Goal: Task Accomplishment & Management: Complete application form

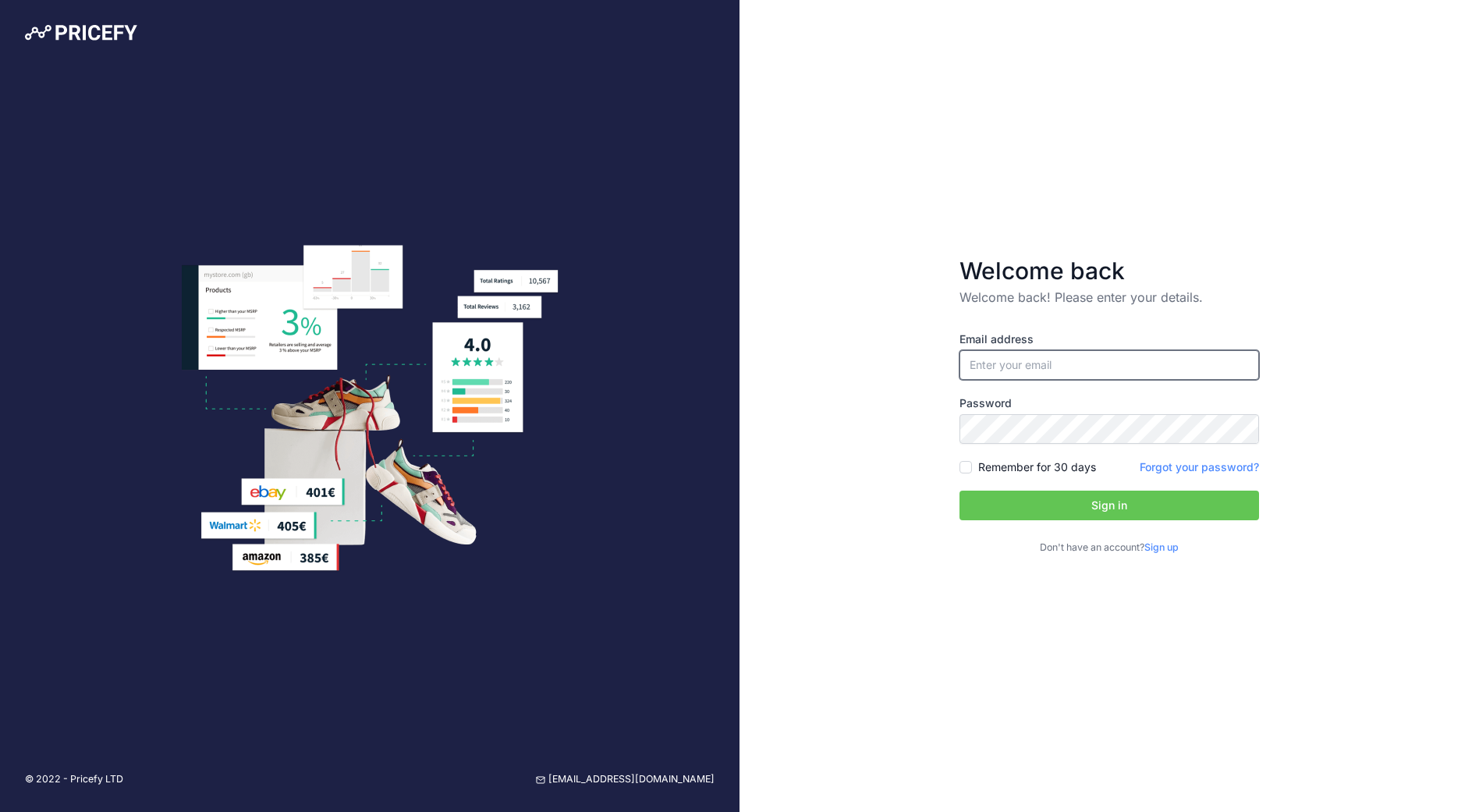
click at [1021, 370] on input "email" at bounding box center [1109, 364] width 300 height 30
click at [1200, 221] on div "Welcome back Welcome back! Please enter your details. Email address Password Si…" at bounding box center [1109, 406] width 740 height 812
click at [1021, 376] on input "email" at bounding box center [1109, 364] width 300 height 30
click at [1211, 314] on div "Email address Password Remember for 30 days Sign up" at bounding box center [1109, 431] width 300 height 249
click at [1131, 359] on input "email" at bounding box center [1109, 364] width 300 height 30
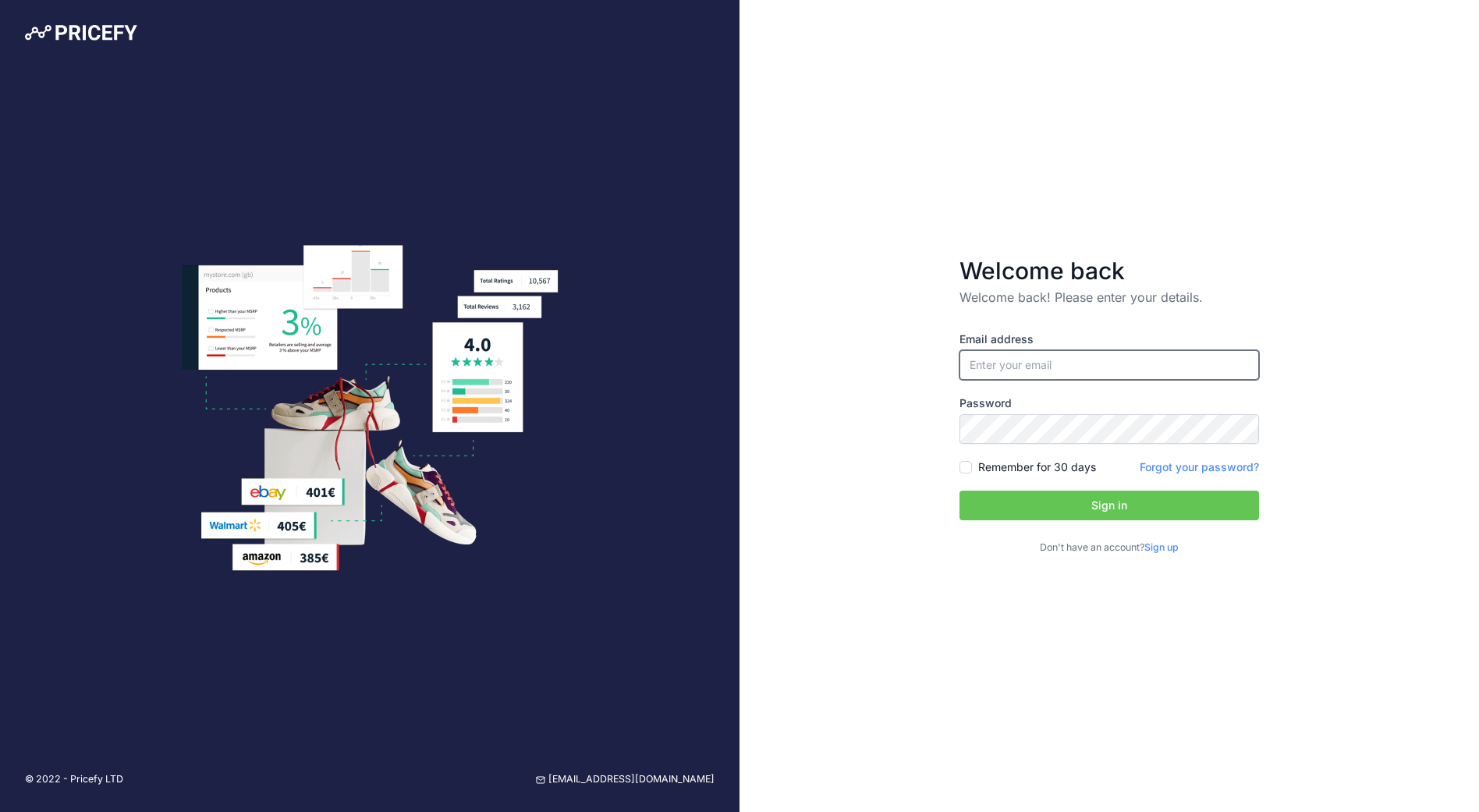
type input "[EMAIL_ADDRESS][PERSON_NAME][DOMAIN_NAME]"
click at [1171, 554] on p "Don't have an account? Sign up" at bounding box center [1109, 548] width 300 height 15
click at [1170, 546] on link "Sign up" at bounding box center [1161, 546] width 34 height 12
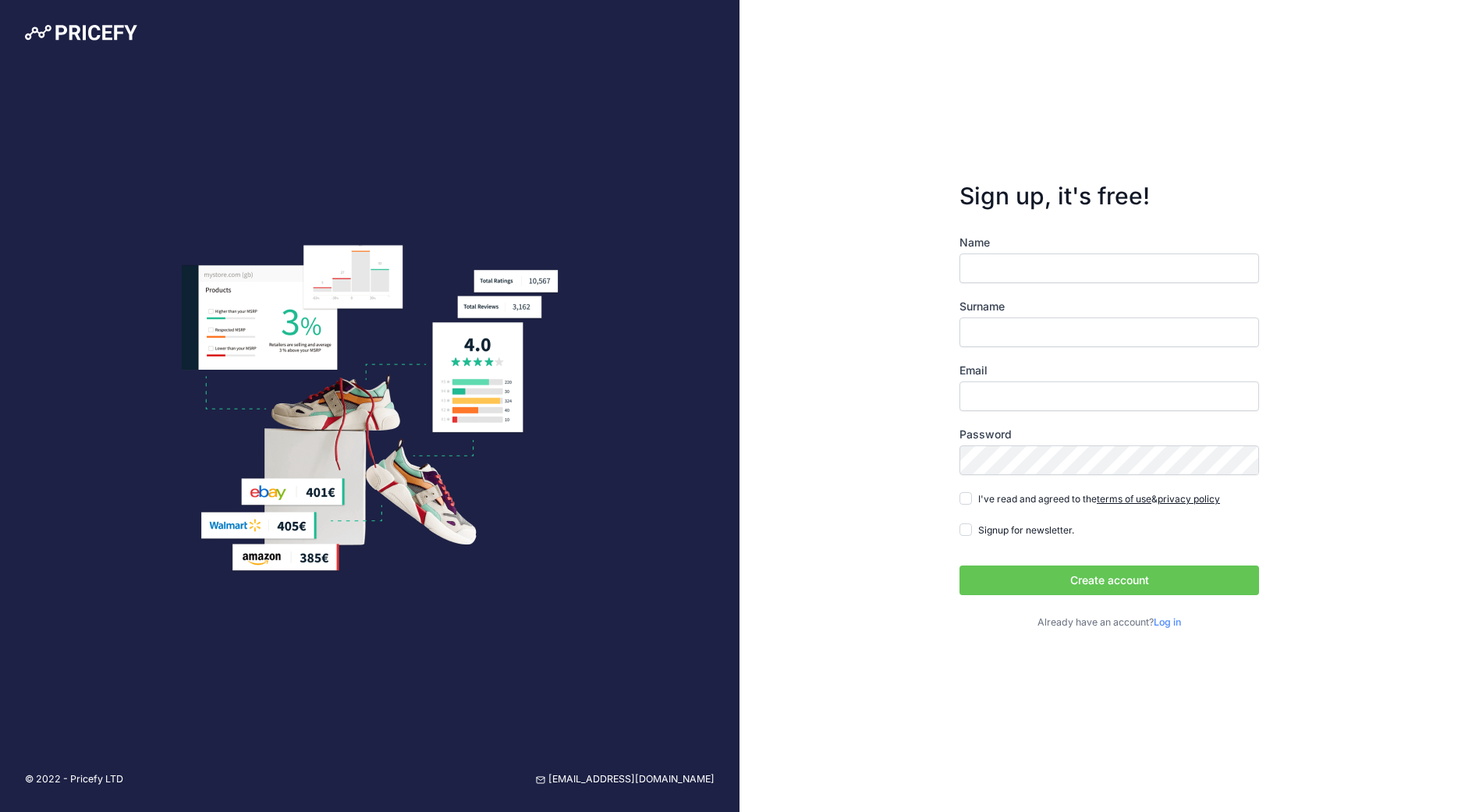
click at [1036, 269] on input "Name" at bounding box center [1109, 269] width 300 height 30
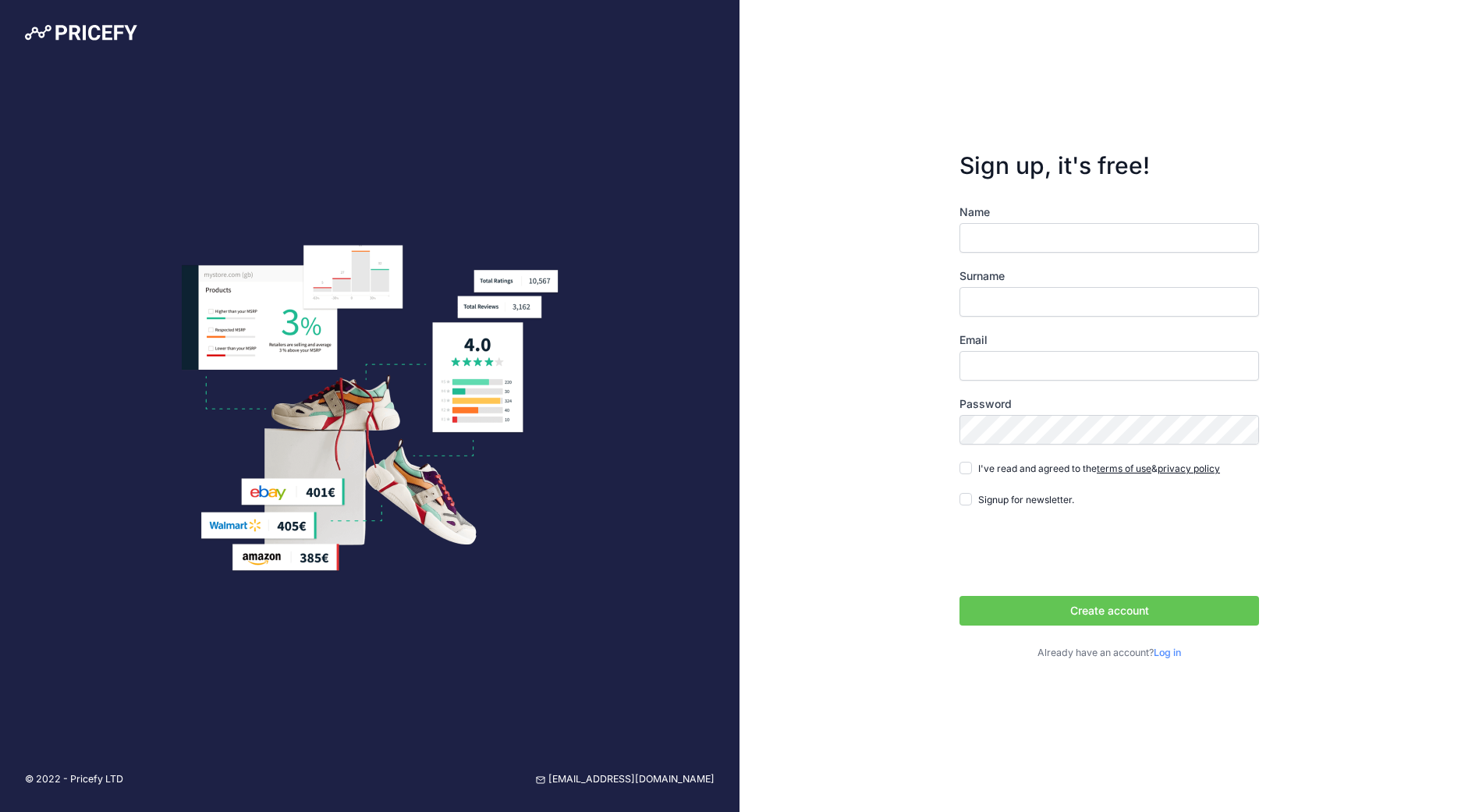
click at [1049, 233] on input "Name" at bounding box center [1109, 238] width 300 height 30
type input "Vít"
type input "Madron"
type input "[EMAIL_ADDRESS][PERSON_NAME][DOMAIN_NAME]"
click at [1435, 338] on div "Sign up, it's free! Name Vít Surname Madron Email vit.madron@fixed.zone" at bounding box center [1109, 406] width 740 height 812
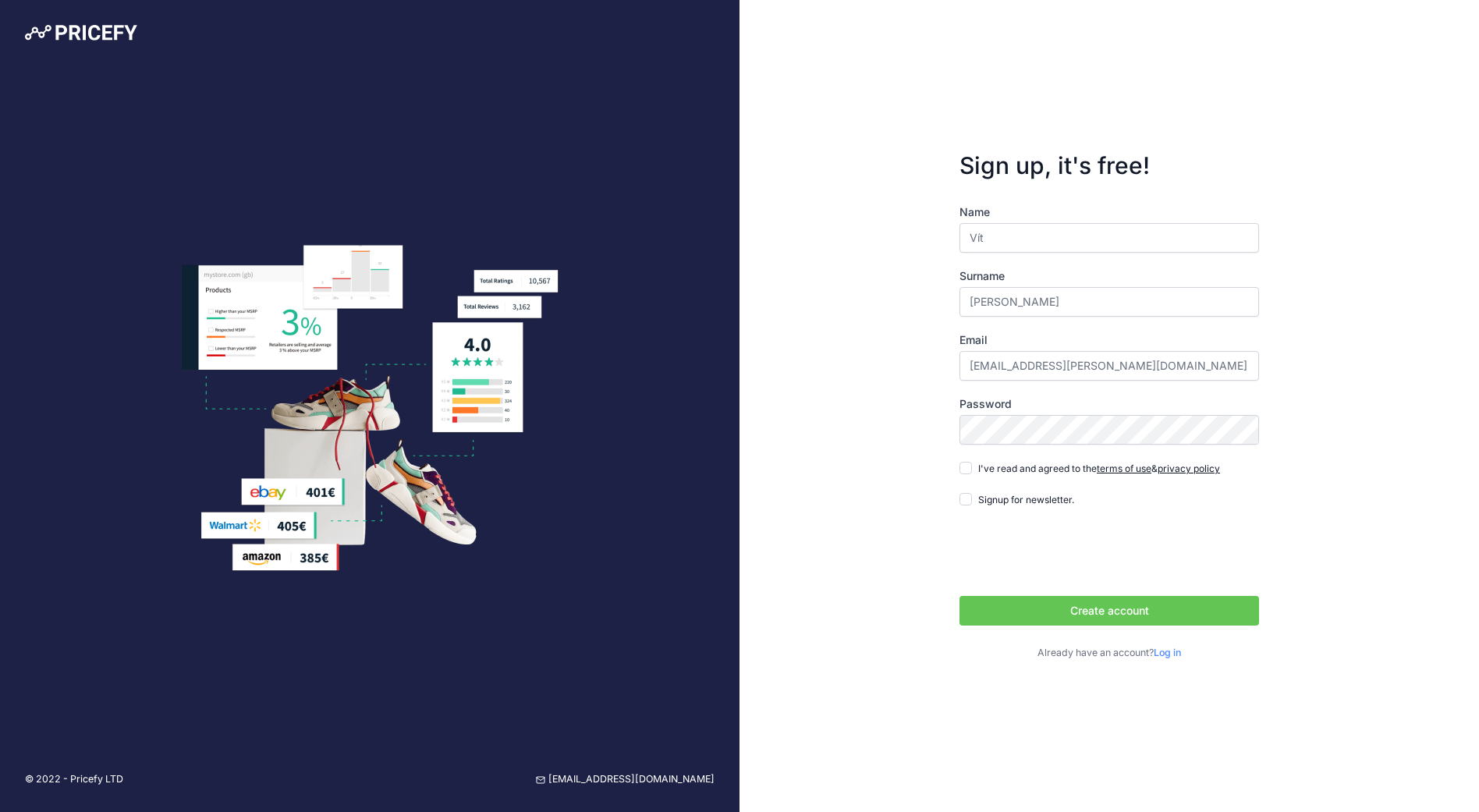
click at [1010, 466] on span "I've read and agreed to the terms of use & privacy policy" at bounding box center [1100, 468] width 242 height 12
click at [972, 466] on input "I've read and agreed to the terms of use & privacy policy" at bounding box center [966, 468] width 13 height 13
checkbox input "true"
click at [972, 496] on div "Signup for newsletter." at bounding box center [1016, 498] width 114 height 16
click at [965, 501] on input "Signup for newsletter." at bounding box center [966, 499] width 13 height 13
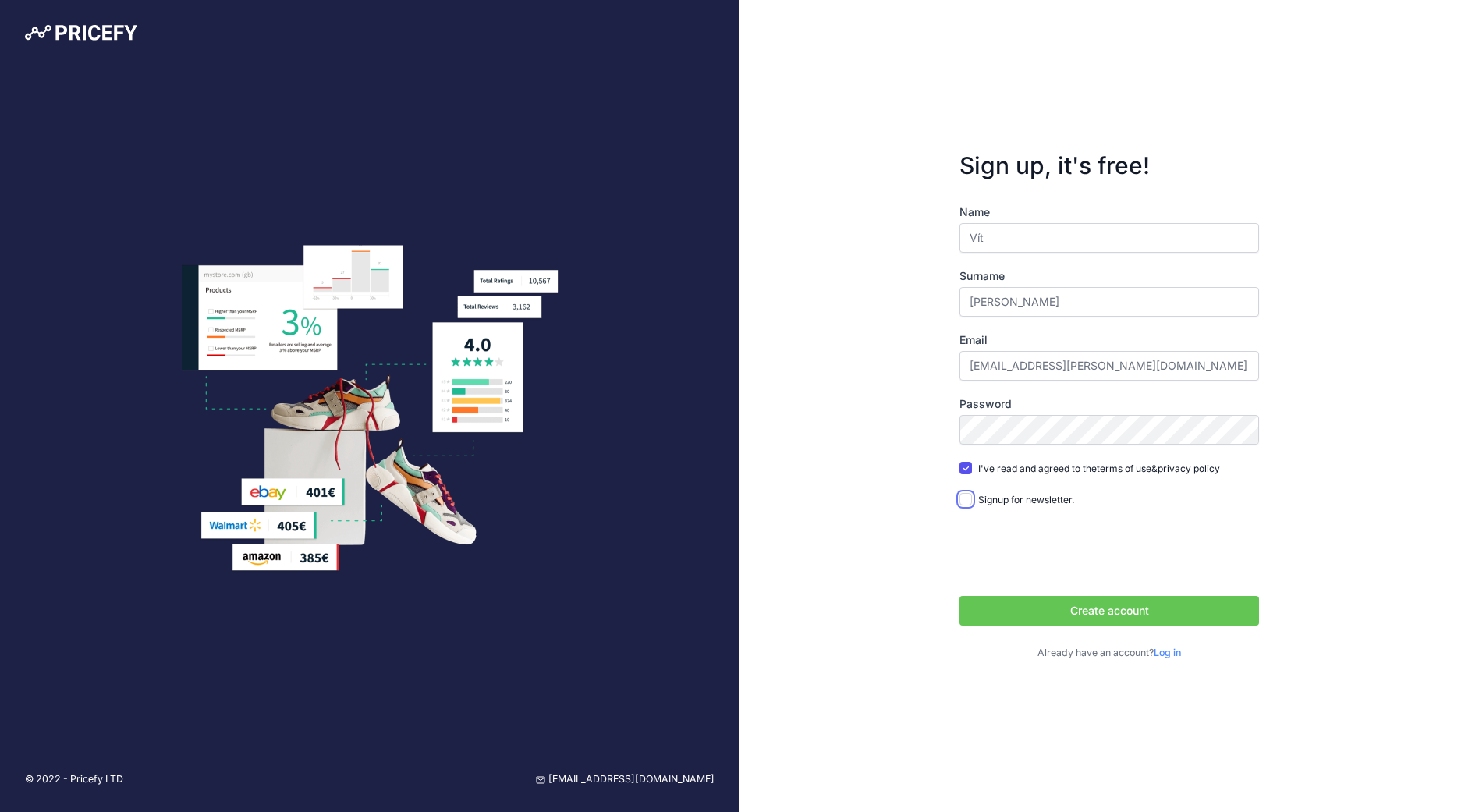
checkbox input "true"
click at [794, 415] on div "Sign up, it's free! Name Vít Surname Madron Email vit.madron@fixed.zone" at bounding box center [1109, 406] width 740 height 812
click at [1420, 496] on div "Sign up, it's free! Name Vít Surname Madron Email vit.madron@fixed.zone" at bounding box center [1109, 406] width 740 height 812
click at [1136, 615] on button "Create account" at bounding box center [1109, 611] width 300 height 30
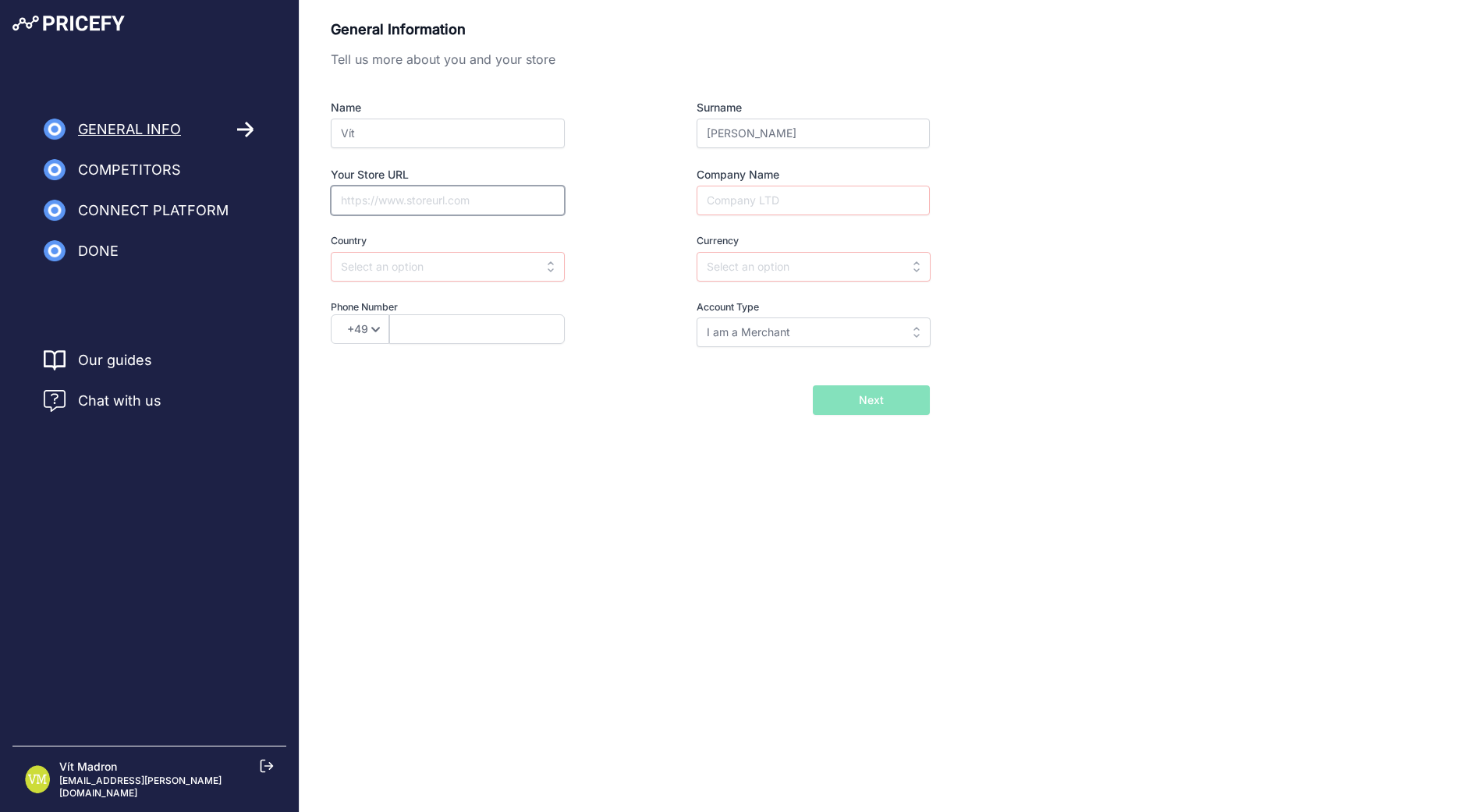
click at [510, 203] on input "Your Store URL" at bounding box center [448, 200] width 234 height 30
type input "https://fixed.zone"
click at [795, 199] on input "Company Name" at bounding box center [813, 200] width 234 height 30
type input "Fixed Zone"
click at [451, 255] on input "text" at bounding box center [448, 267] width 234 height 30
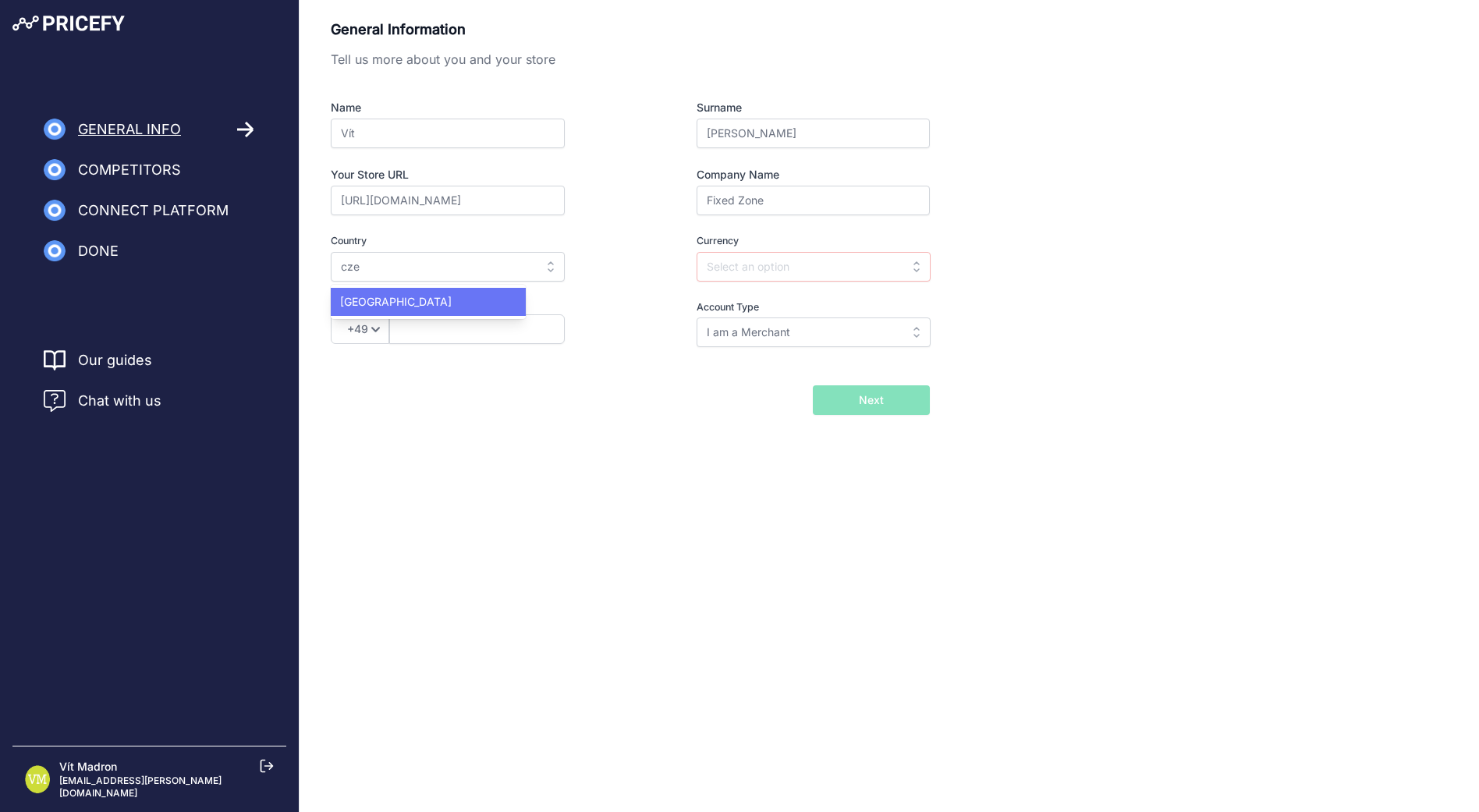
click at [449, 300] on div "Czech Republic" at bounding box center [427, 302] width 195 height 28
type input "Czech Republic"
type input "CZK"
select select "420"
click at [433, 330] on input "text" at bounding box center [477, 329] width 175 height 30
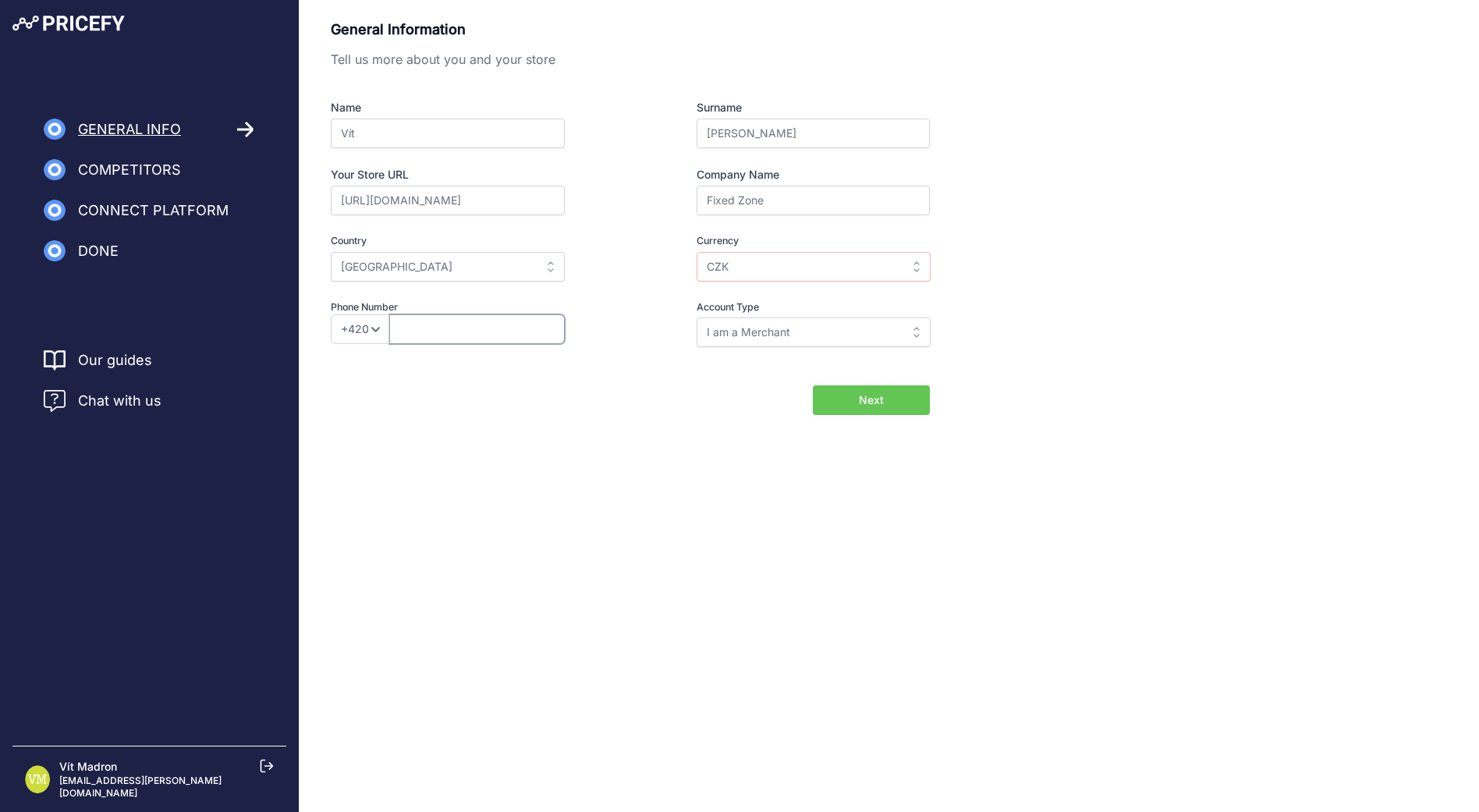
type input "608752471"
drag, startPoint x: 461, startPoint y: 332, endPoint x: 295, endPoint y: 306, distance: 168.0
click at [297, 308] on div "General Info Competitors Connect Platform" at bounding box center [740, 242] width 1479 height 484
click at [838, 340] on input "I am a Merchant" at bounding box center [814, 332] width 234 height 30
click at [793, 394] on div "I am a Brand" at bounding box center [794, 395] width 195 height 28
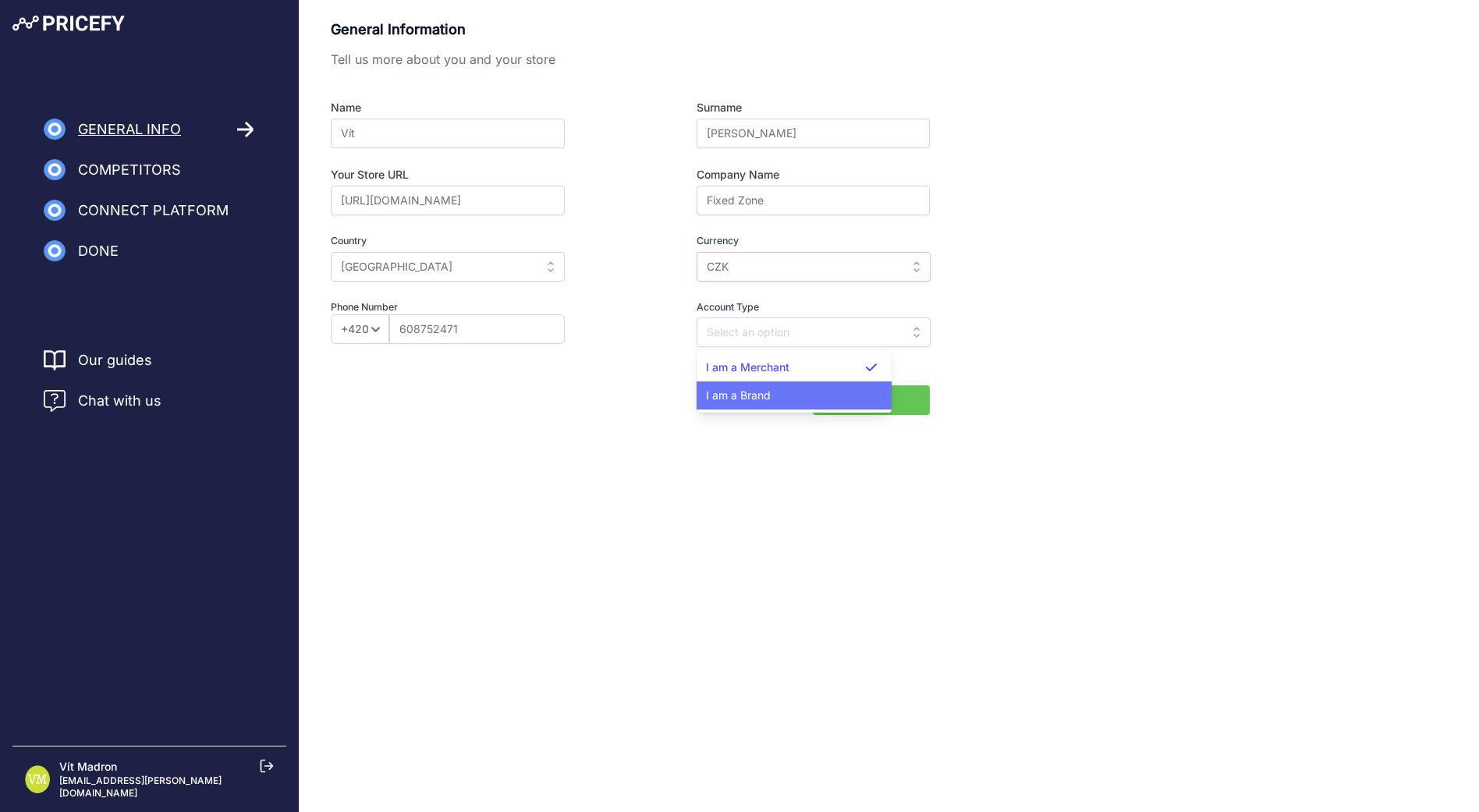
type input "I am a Brand"
click at [896, 400] on button "Next" at bounding box center [872, 400] width 117 height 30
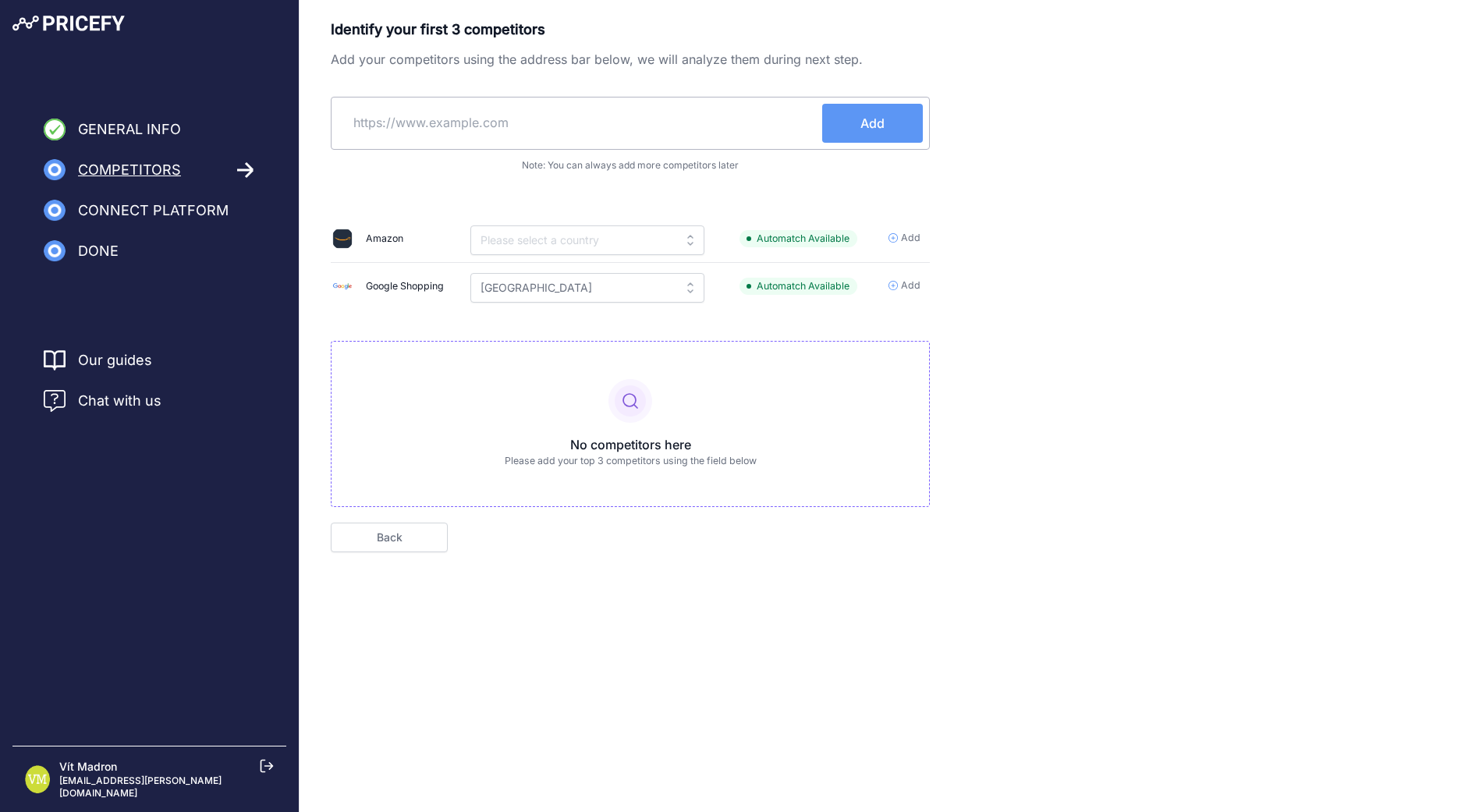
click at [517, 117] on input "text" at bounding box center [580, 122] width 485 height 38
click at [510, 125] on input "text" at bounding box center [580, 122] width 485 height 38
click at [520, 245] on input "text" at bounding box center [588, 240] width 234 height 30
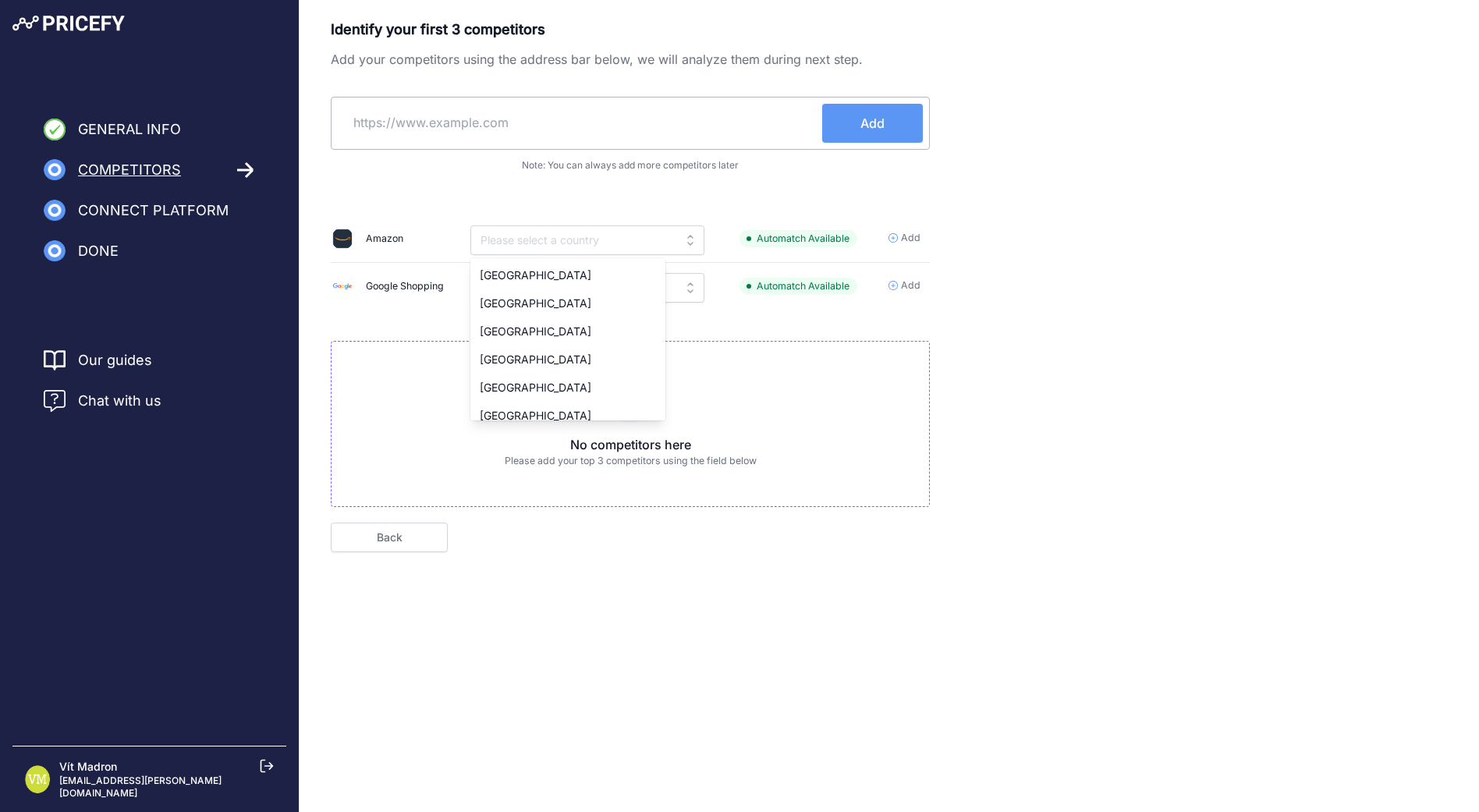
click at [415, 236] on div "Amazon" at bounding box center [391, 239] width 120 height 22
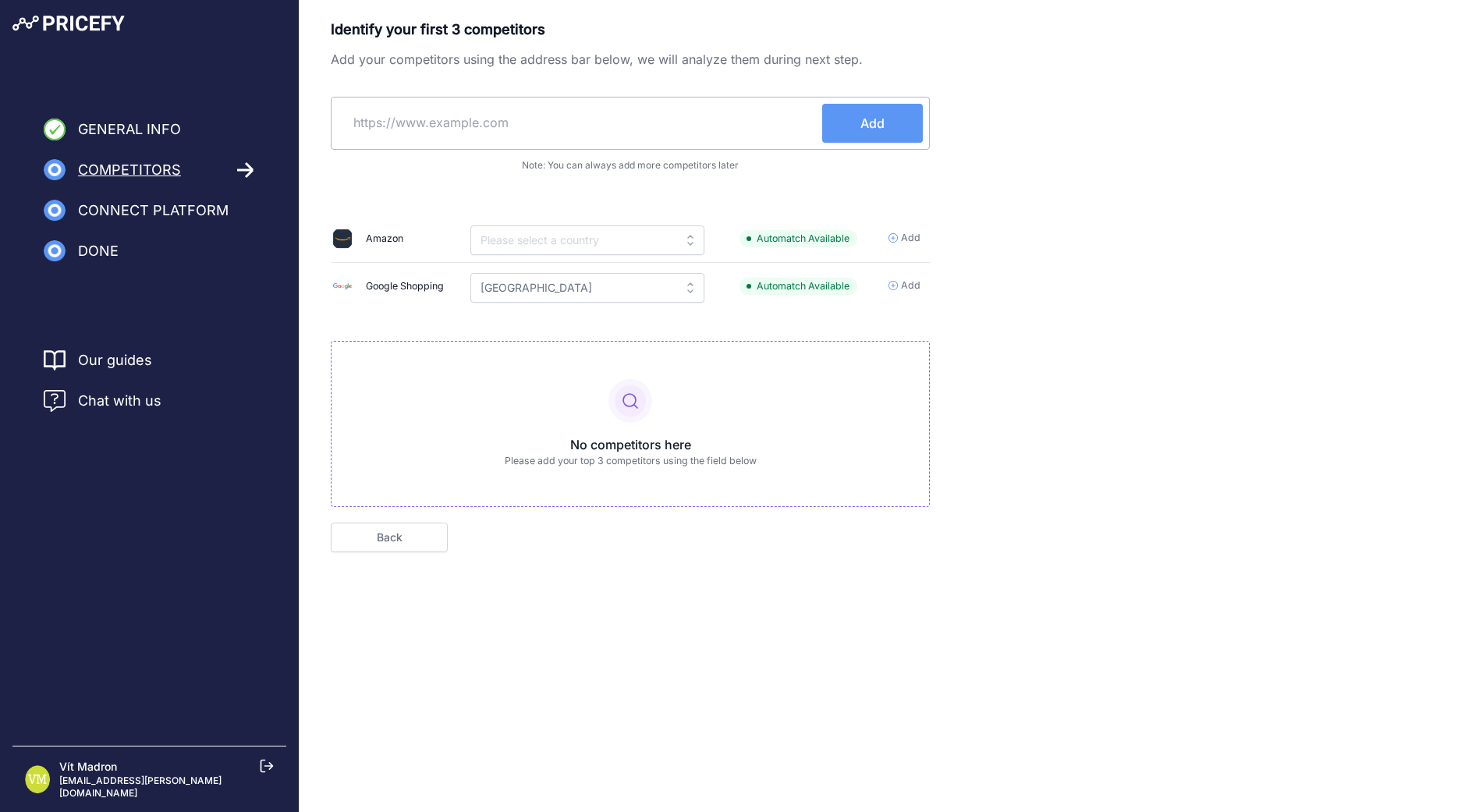
click at [564, 129] on input "text" at bounding box center [580, 122] width 485 height 38
drag, startPoint x: 430, startPoint y: 120, endPoint x: 346, endPoint y: 120, distance: 84.0
click at [346, 120] on input "https://www.alza.cz" at bounding box center [580, 122] width 485 height 38
click at [729, 128] on input "https://www.alza.cz" at bounding box center [580, 122] width 485 height 38
type input "https://www.alza.cz"
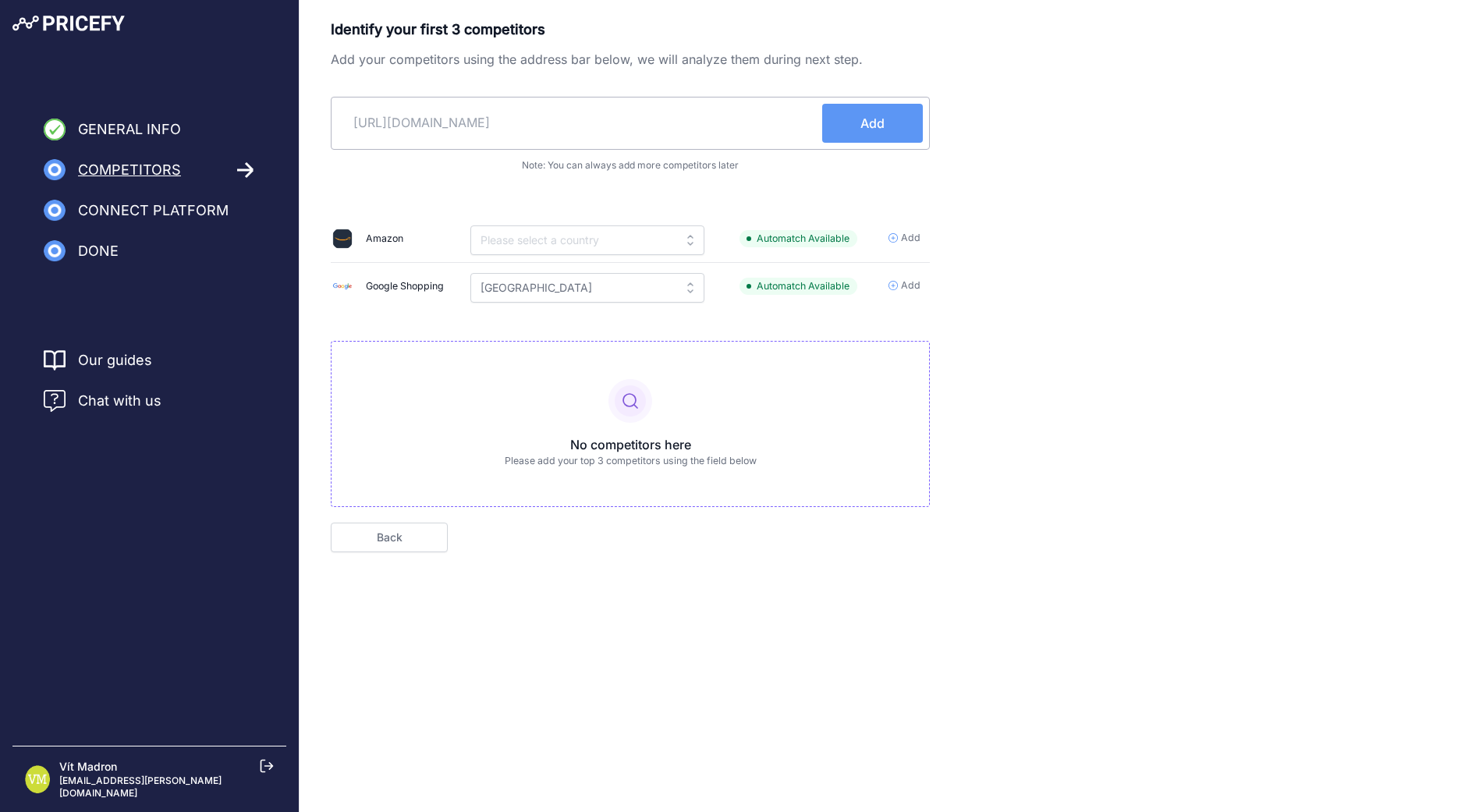
click at [909, 132] on button "Add" at bounding box center [872, 123] width 101 height 39
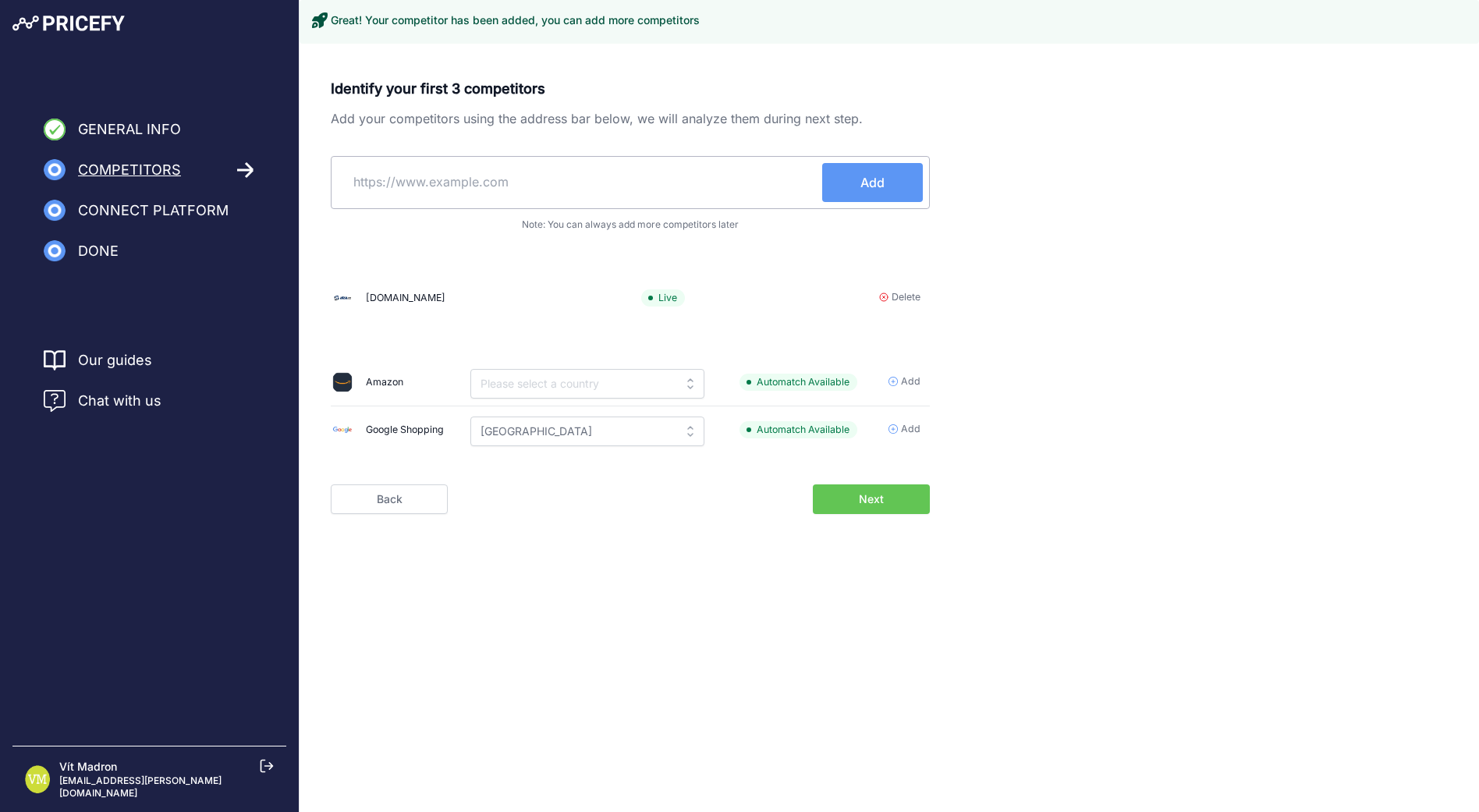
click at [678, 163] on input "text" at bounding box center [580, 182] width 485 height 38
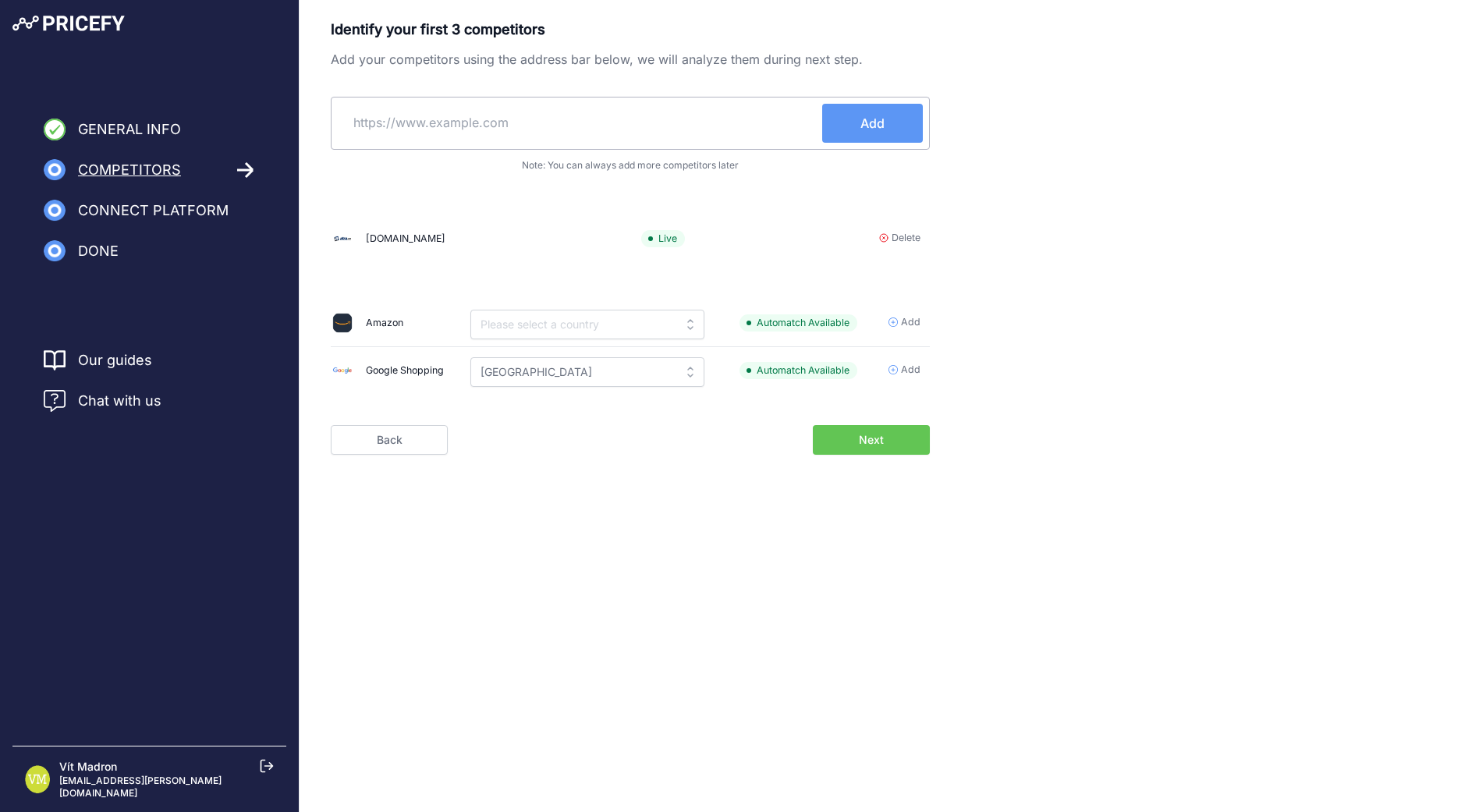
paste input "https://www."
type input "https://www.datart.cz"
click at [872, 124] on span "Add" at bounding box center [872, 123] width 24 height 18
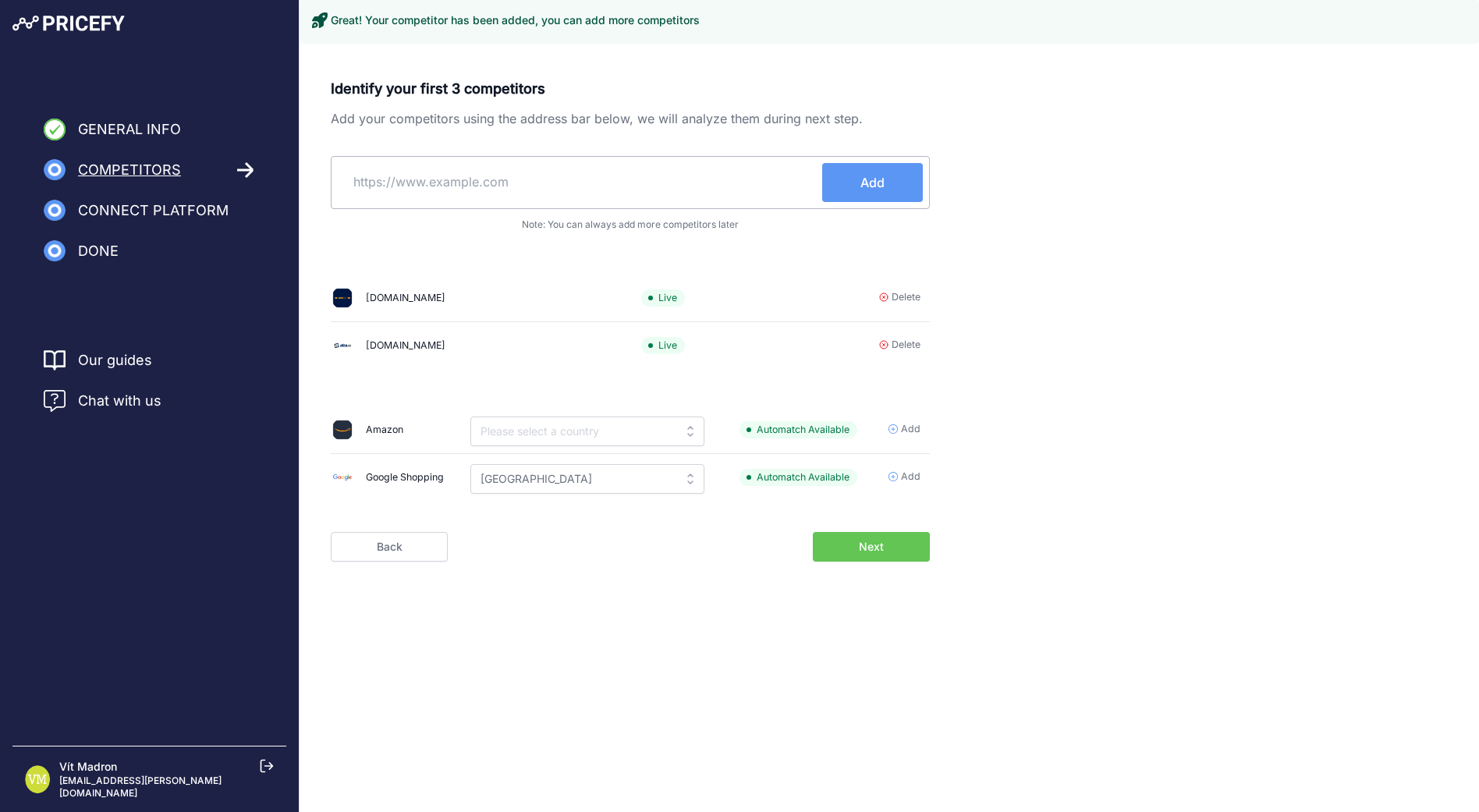
click at [590, 168] on input "text" at bounding box center [580, 182] width 485 height 38
paste input "https://www."
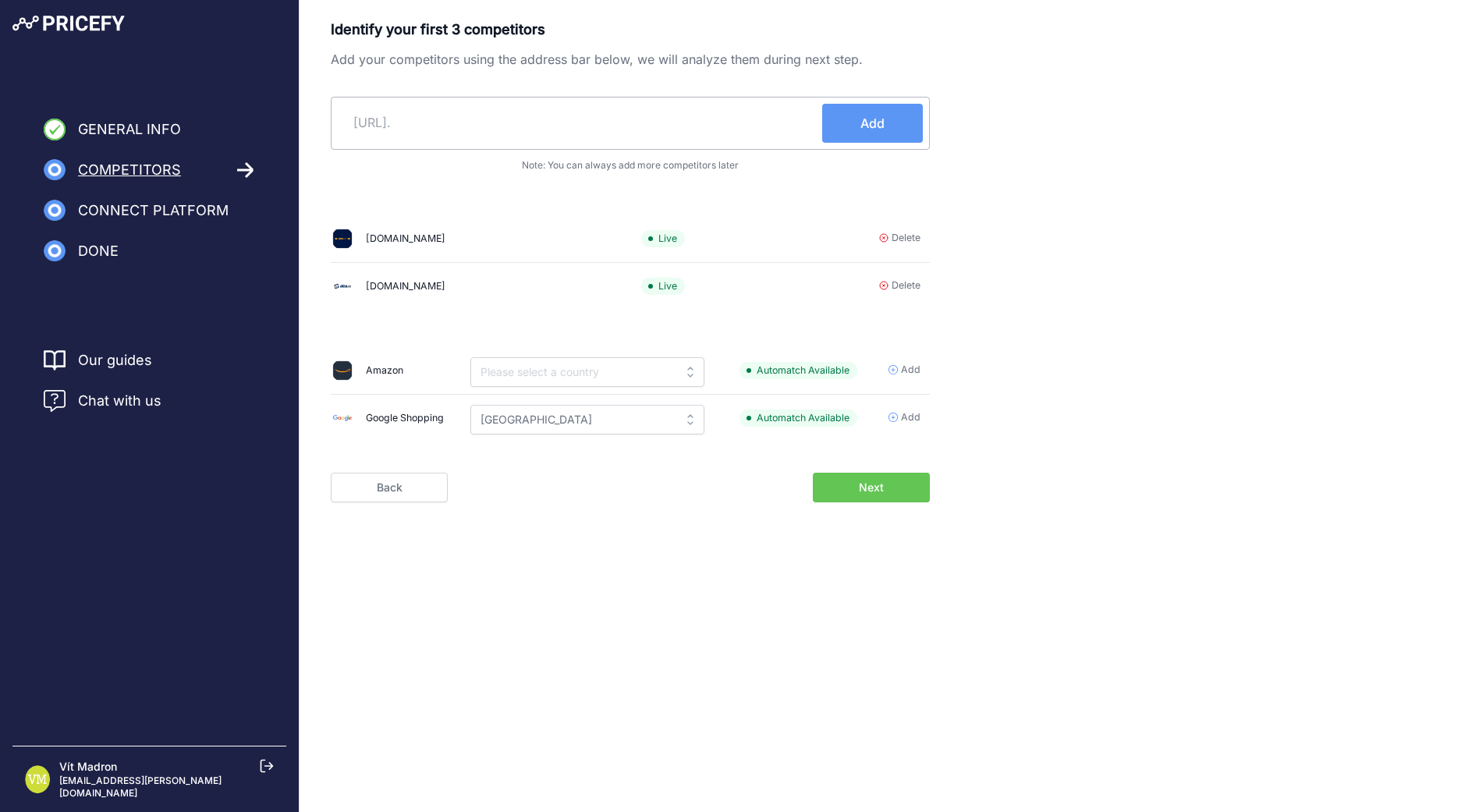
click at [499, 129] on input "https://www." at bounding box center [580, 122] width 485 height 38
type input "https://www.smarty.cz"
click at [845, 116] on button "Add" at bounding box center [872, 123] width 101 height 39
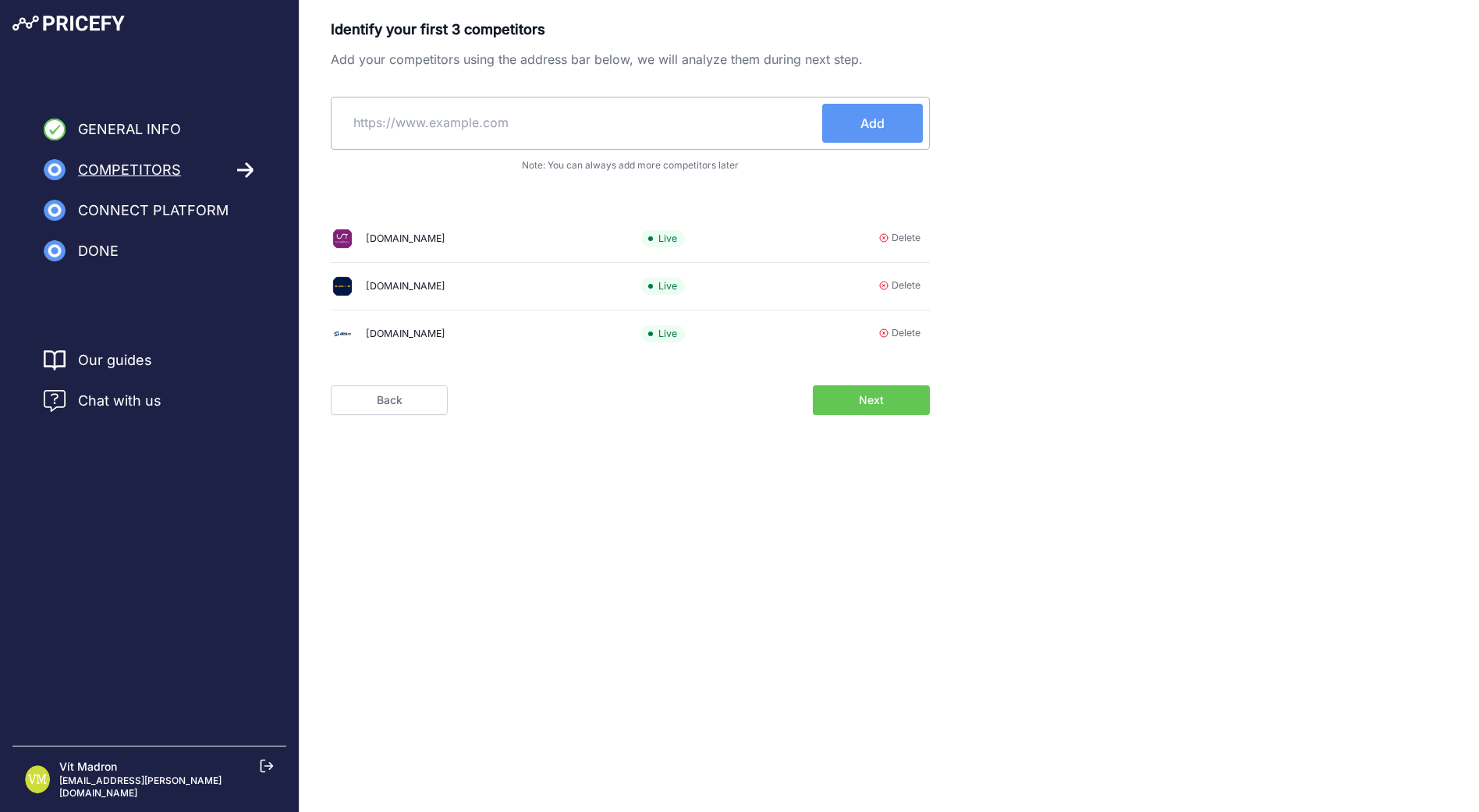
click at [839, 403] on button "Next" at bounding box center [872, 400] width 117 height 30
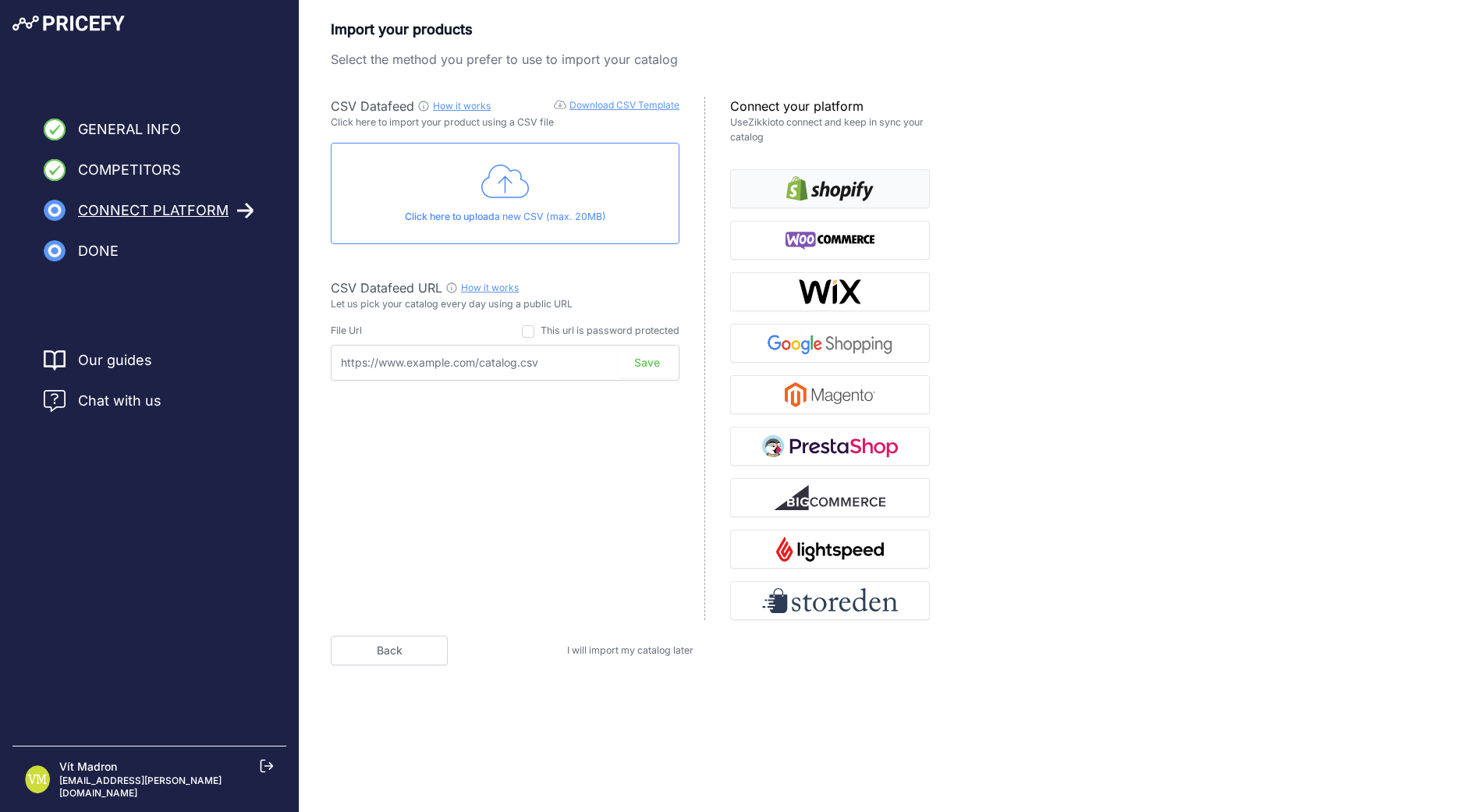
click at [807, 186] on img "button" at bounding box center [830, 188] width 88 height 25
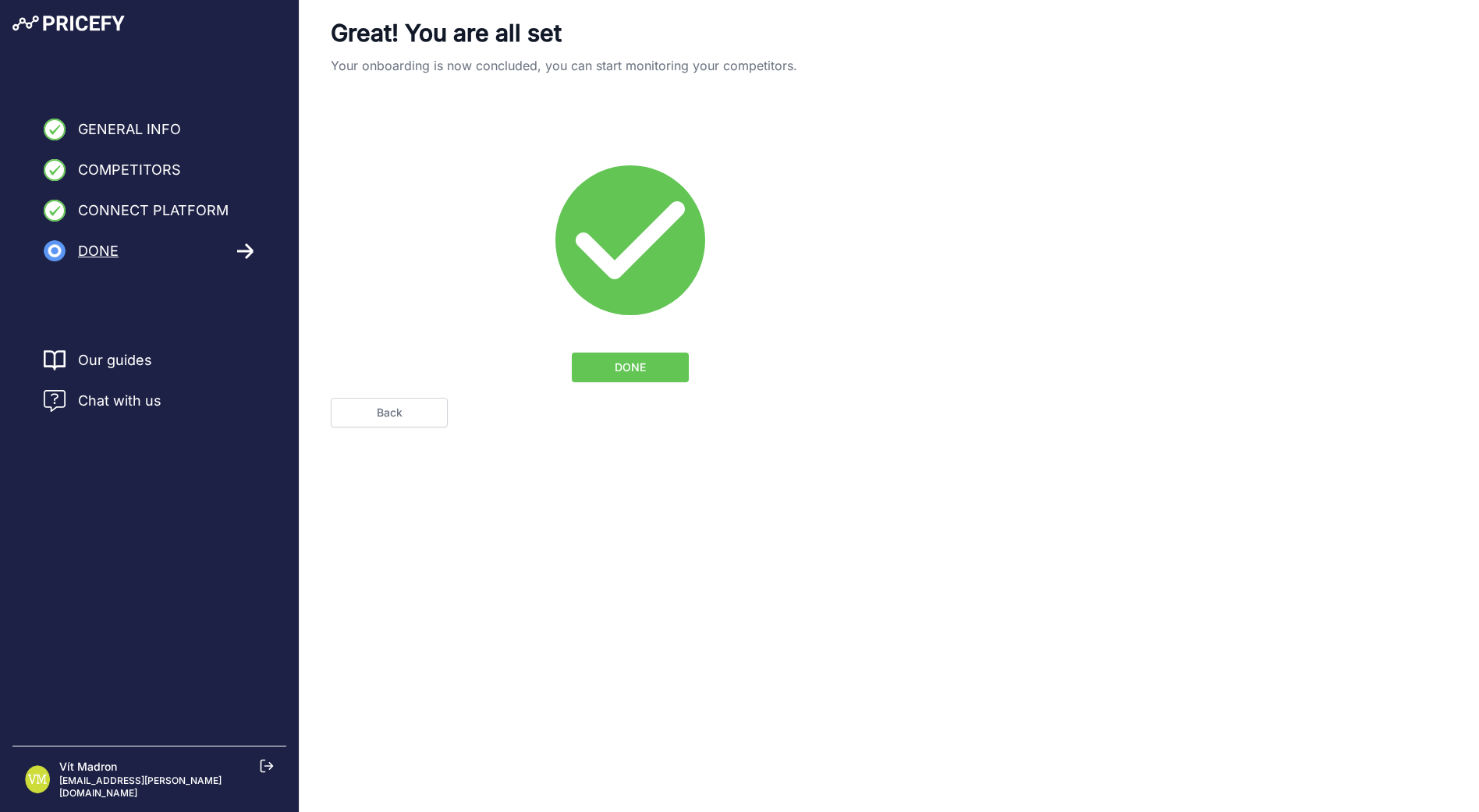
click at [642, 364] on span "DONE" at bounding box center [631, 367] width 31 height 16
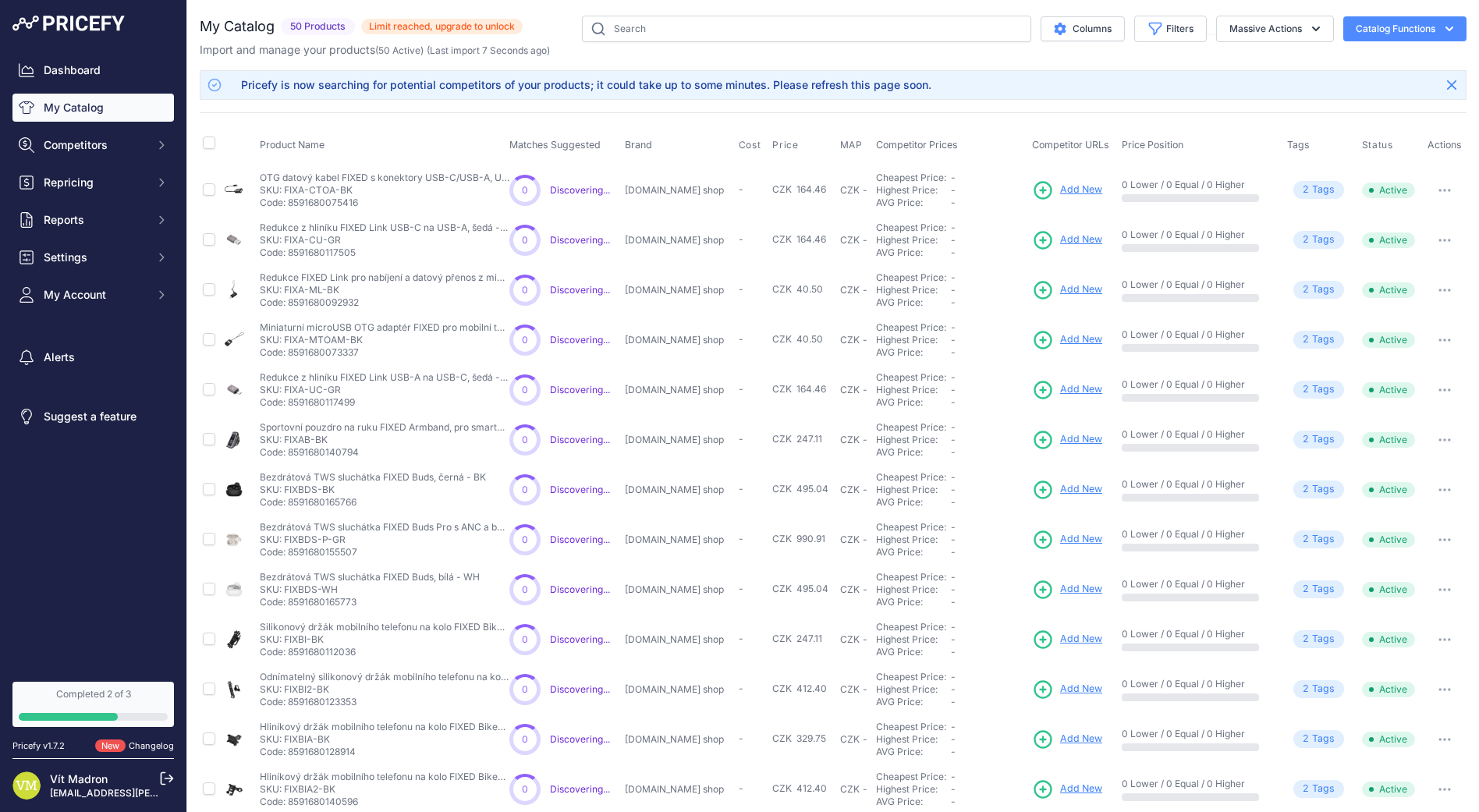
click at [1449, 189] on icon "button" at bounding box center [1449, 190] width 2 height 2
click at [1418, 32] on button "Catalog Functions" at bounding box center [1405, 29] width 124 height 25
click at [1277, 37] on button "Massive Actions" at bounding box center [1276, 29] width 118 height 27
click at [1275, 31] on button "Massive Actions" at bounding box center [1276, 29] width 118 height 27
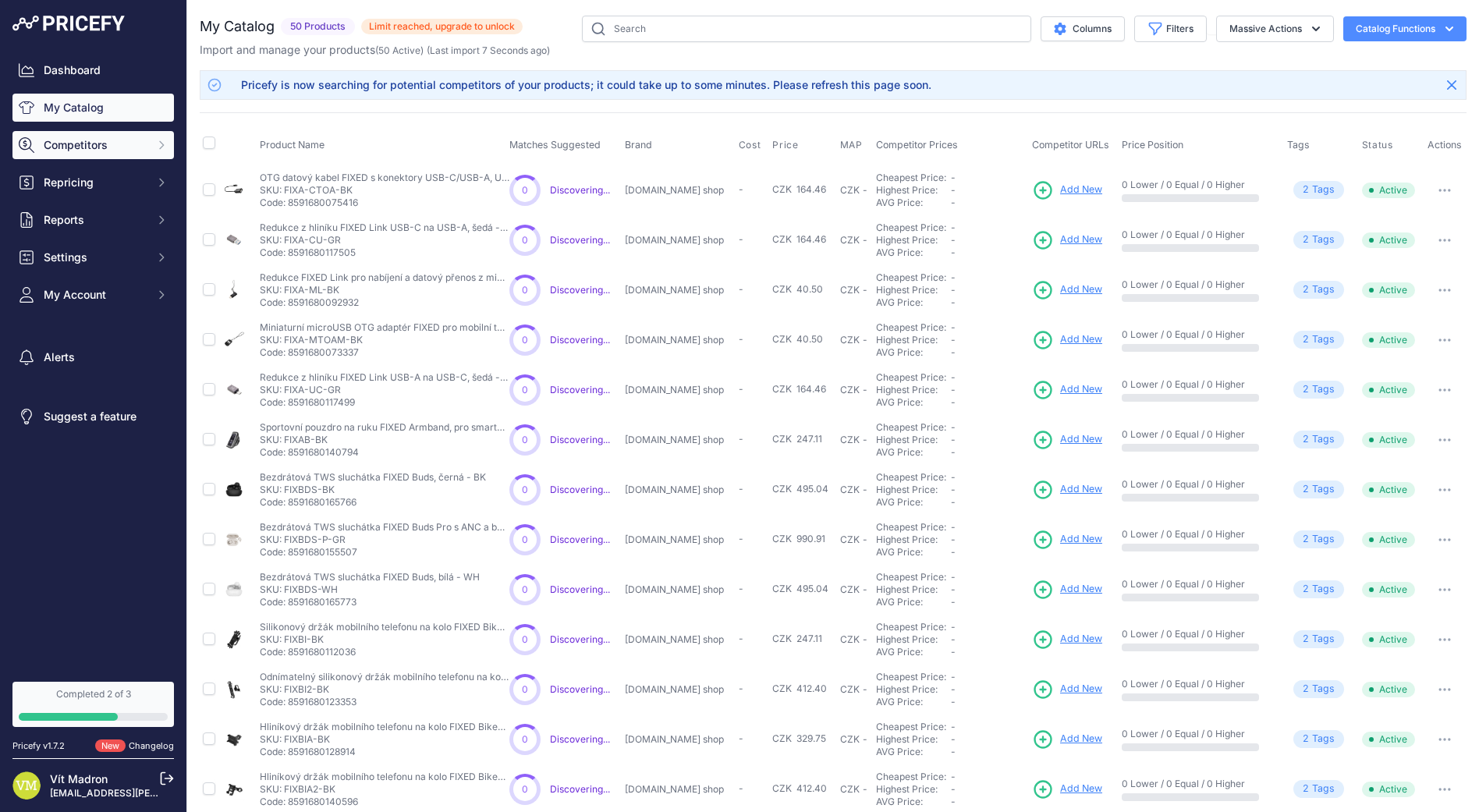
click at [84, 153] on button "Competitors" at bounding box center [93, 145] width 162 height 28
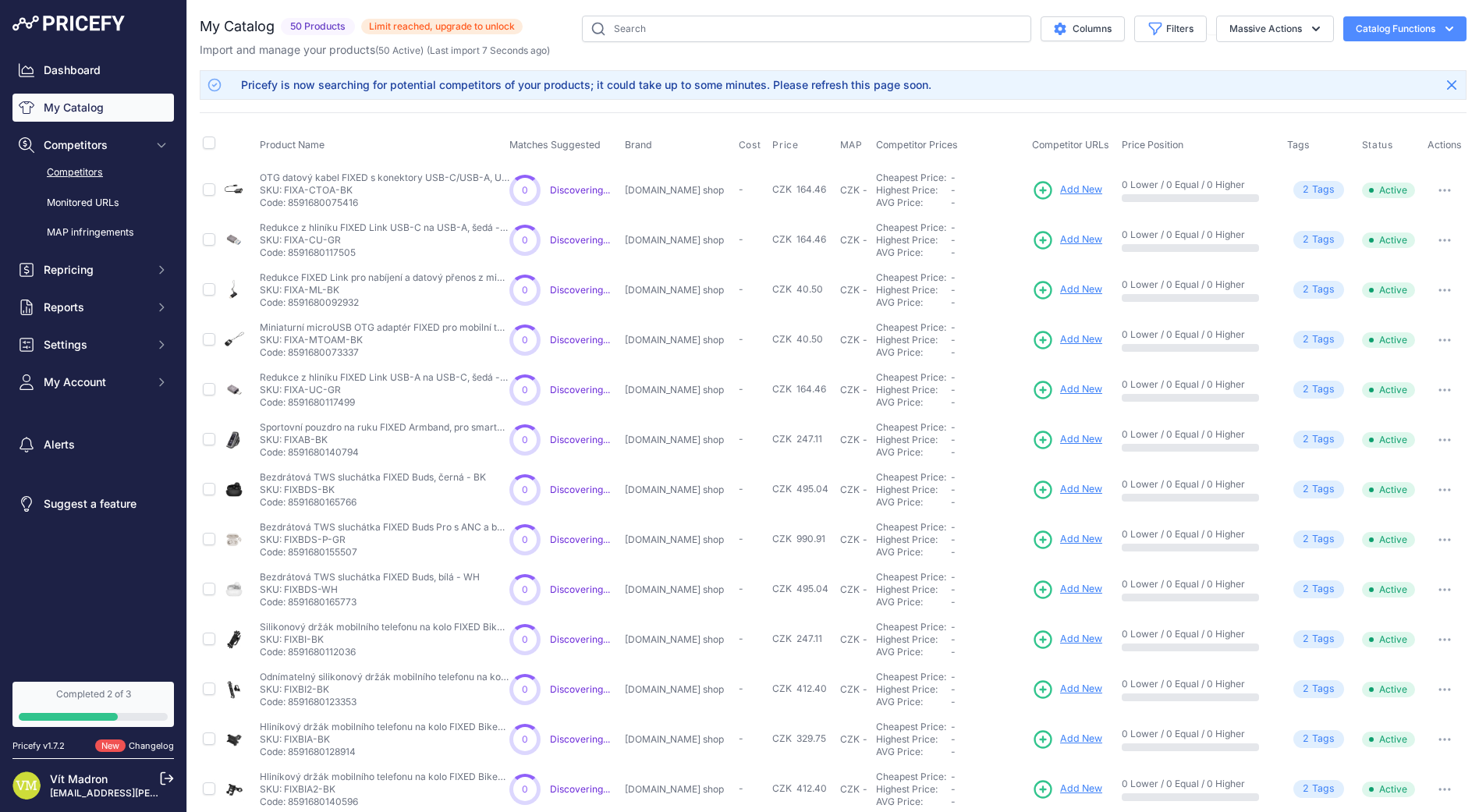
click at [103, 176] on link "Competitors" at bounding box center [93, 173] width 162 height 28
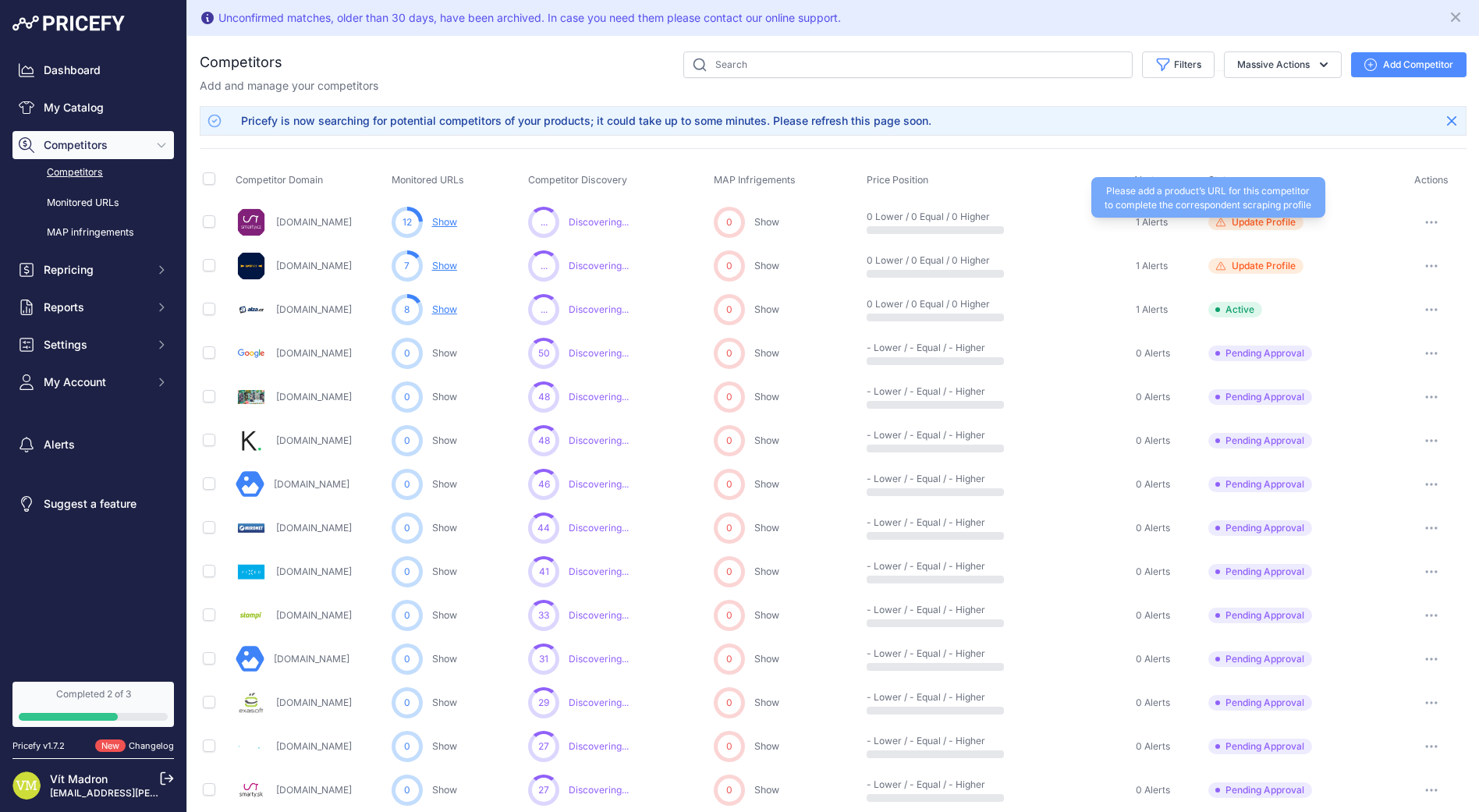
click at [1261, 221] on span "Update Profile" at bounding box center [1263, 222] width 64 height 13
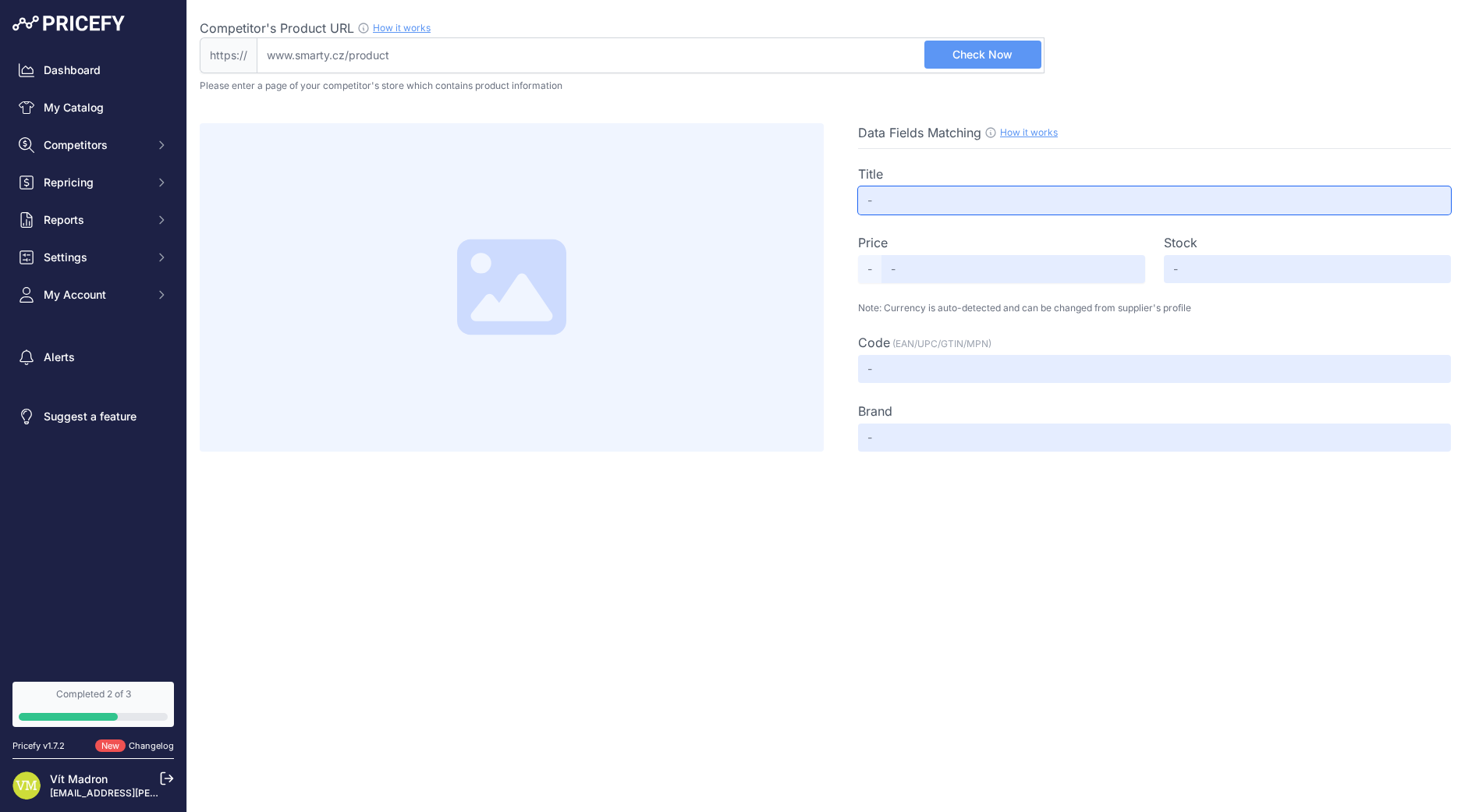
click at [951, 192] on input "text" at bounding box center [1155, 200] width 593 height 28
drag, startPoint x: 921, startPoint y: 192, endPoint x: 739, endPoint y: 167, distance: 183.7
click at [748, 170] on div "Data Fields Matching How it works Use our Chrome APP to create a personalized s…" at bounding box center [833, 288] width 1267 height 328
drag, startPoint x: 674, startPoint y: 151, endPoint x: 767, endPoint y: 125, distance: 96.6
click at [813, 65] on input "Competitor's Product URL How it works In order to create your competitor's extr…" at bounding box center [651, 55] width 788 height 36
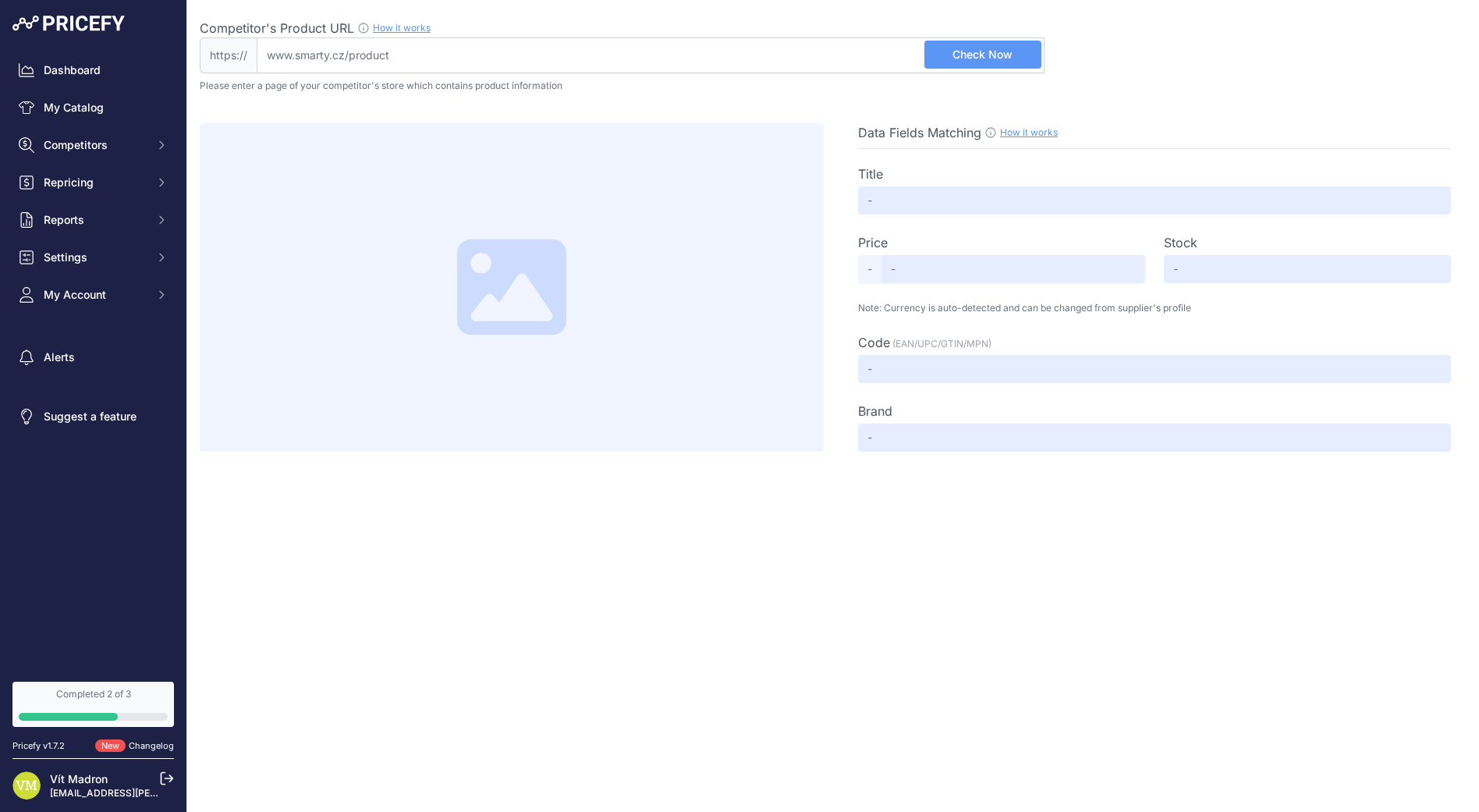
click at [813, 65] on input "Competitor's Product URL How it works In order to create your competitor's extr…" at bounding box center [651, 55] width 788 height 36
paste input "https://www.smarty.cz/prislusenstvi-4c163"
drag, startPoint x: 302, startPoint y: 53, endPoint x: 186, endPoint y: 60, distance: 116.2
click at [186, 59] on div "Dashboard My Catalog Competitors Competitors Monitored URLs MAP infringements R…" at bounding box center [740, 406] width 1479 height 812
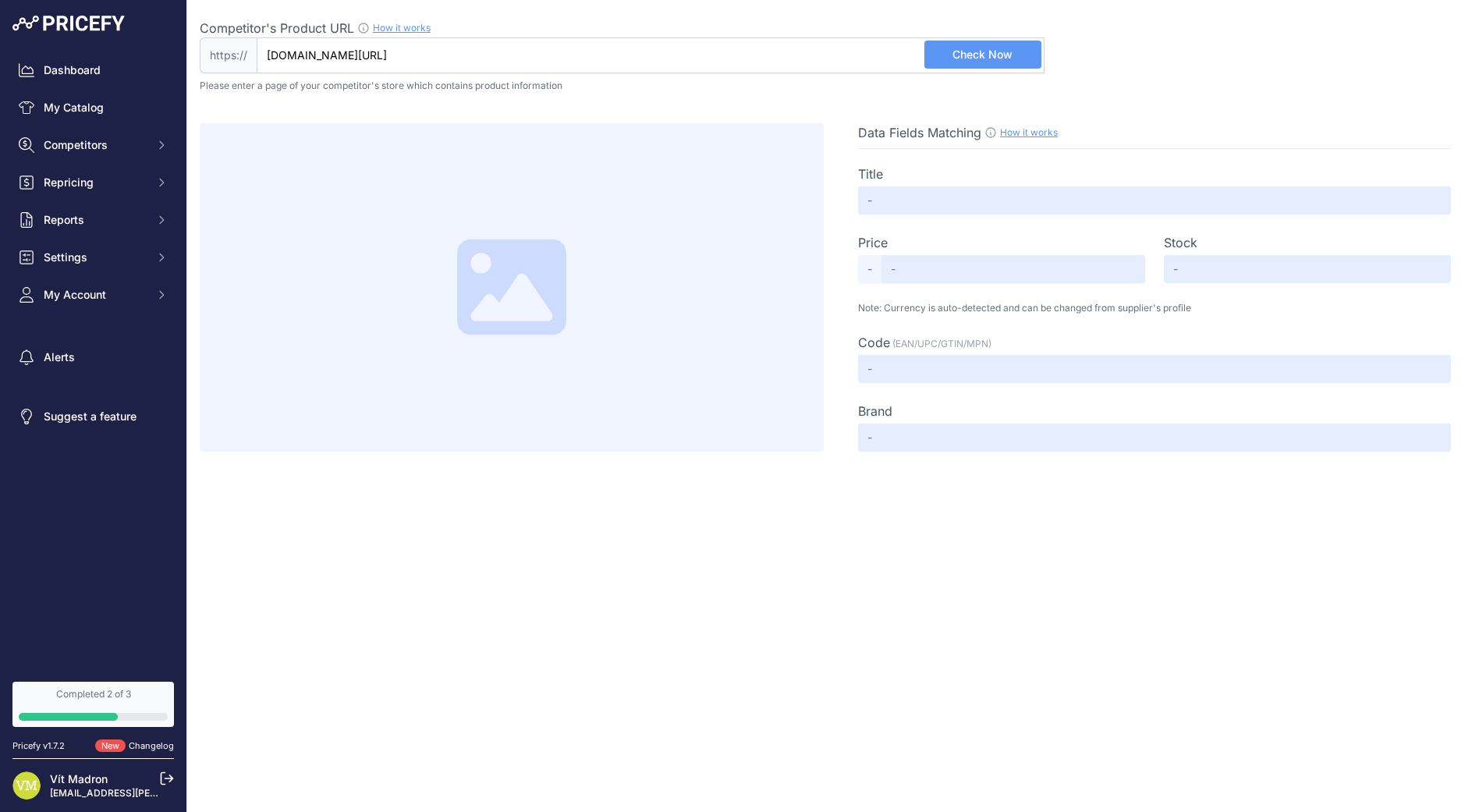
type input "www.smarty.cz/prislusenstvi-4c163"
click at [1000, 58] on span "Check Now" at bounding box center [982, 54] width 60 height 16
type input "Not Found"
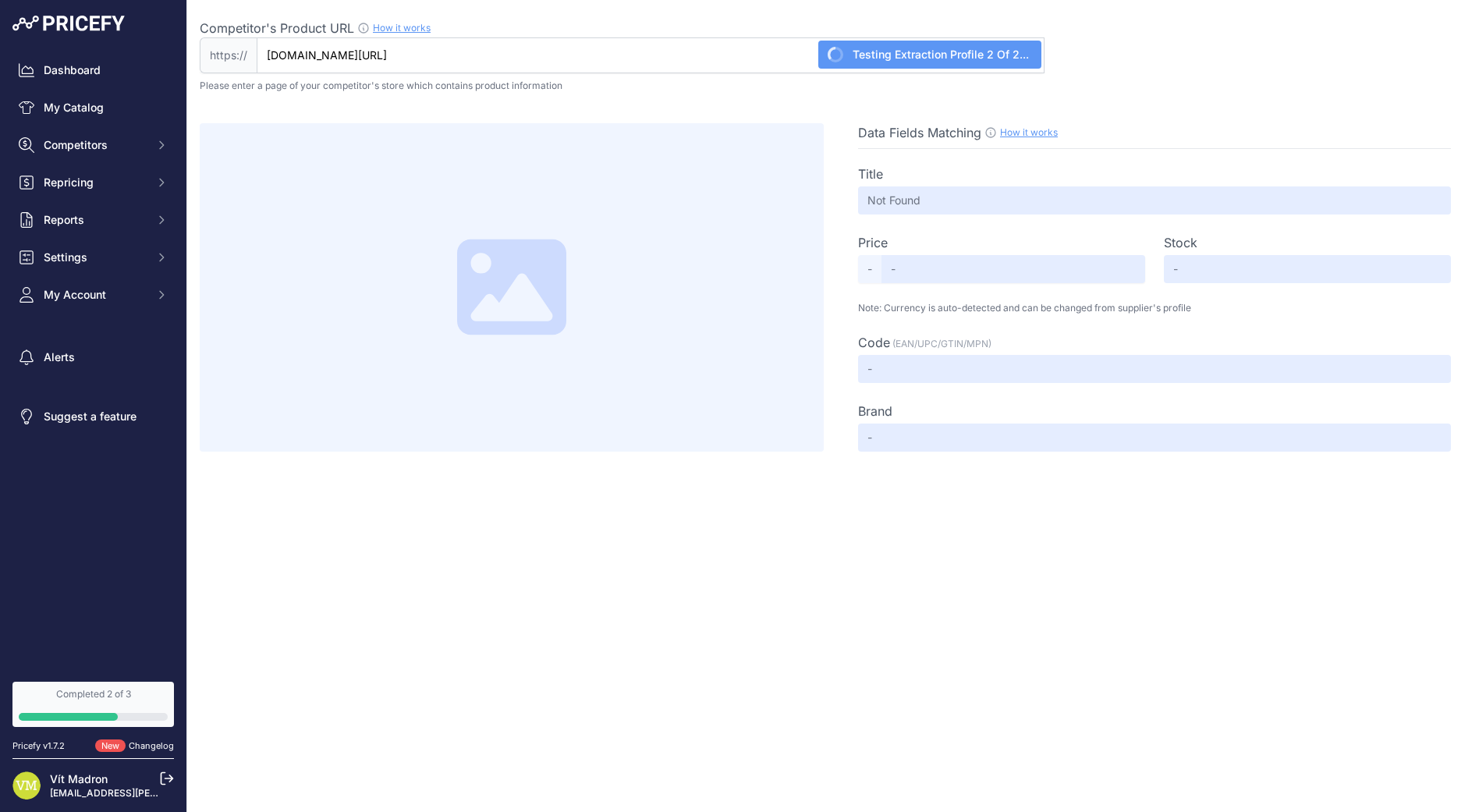
type input "Not Found"
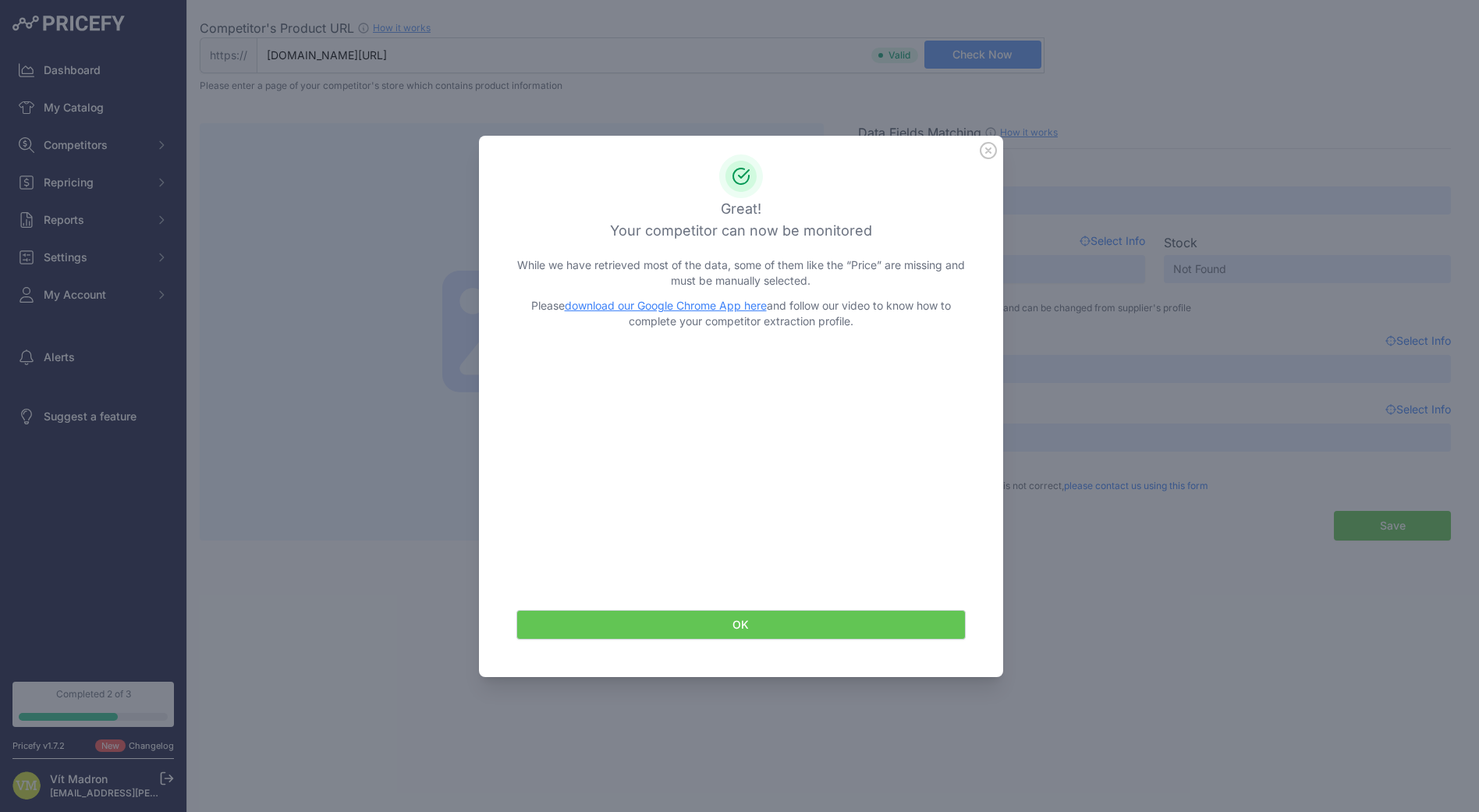
click at [995, 149] on icon at bounding box center [988, 150] width 16 height 16
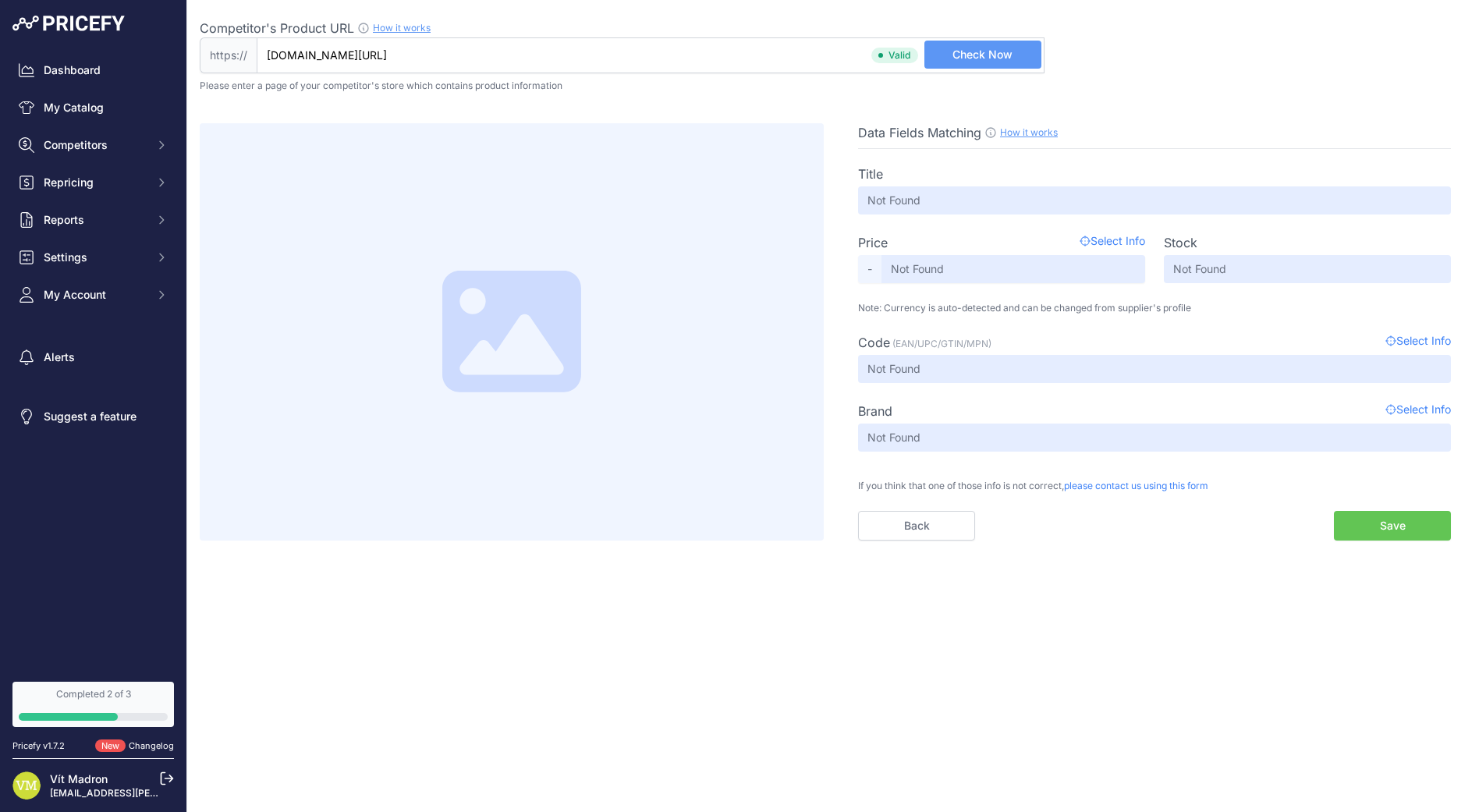
click at [1415, 531] on button "Save" at bounding box center [1392, 526] width 117 height 30
click at [1398, 526] on button "Save" at bounding box center [1392, 526] width 117 height 30
click at [103, 151] on span "Competitors" at bounding box center [94, 145] width 102 height 16
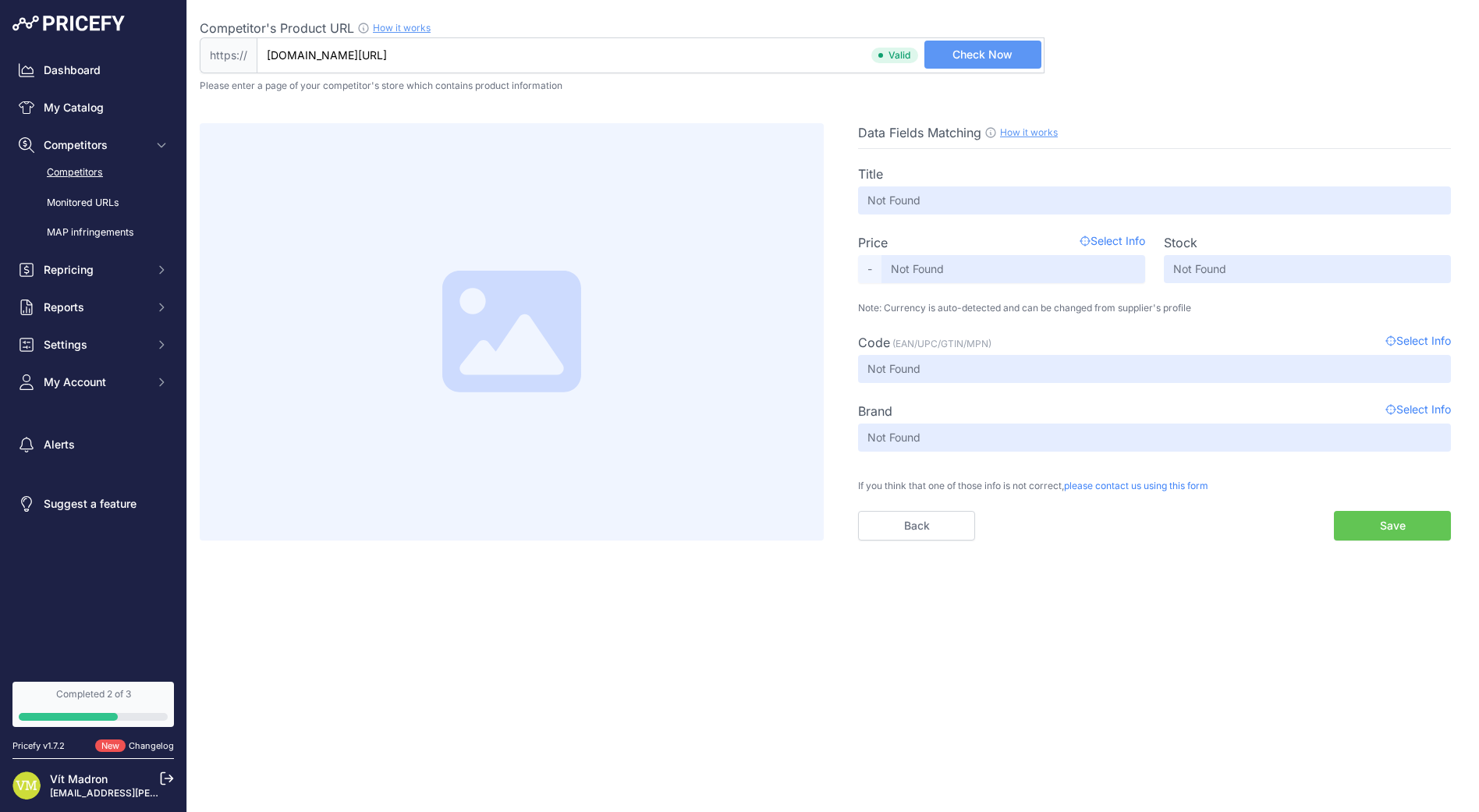
click at [116, 173] on link "Competitors" at bounding box center [93, 173] width 162 height 28
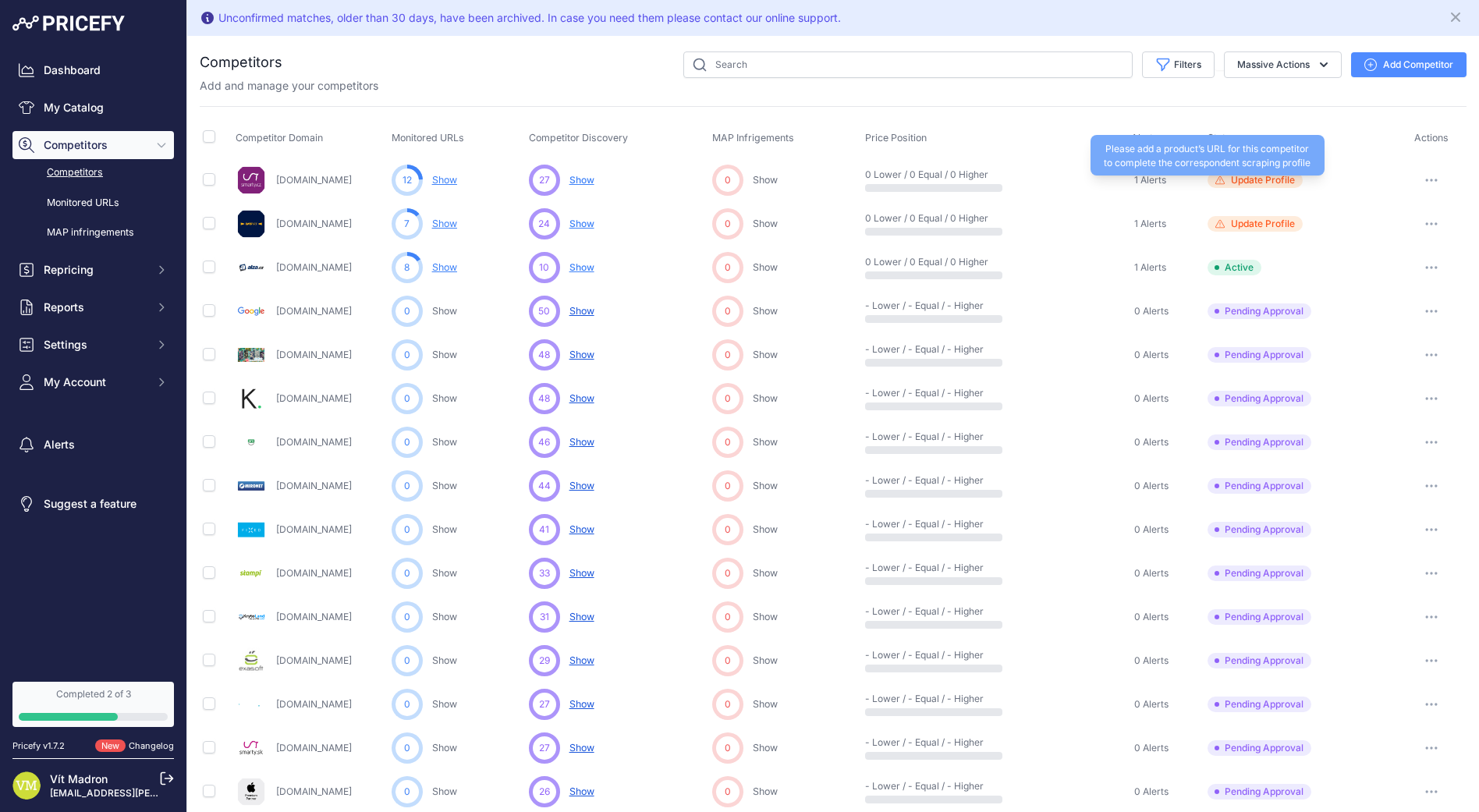
click at [1269, 178] on span "Update Profile" at bounding box center [1263, 180] width 64 height 13
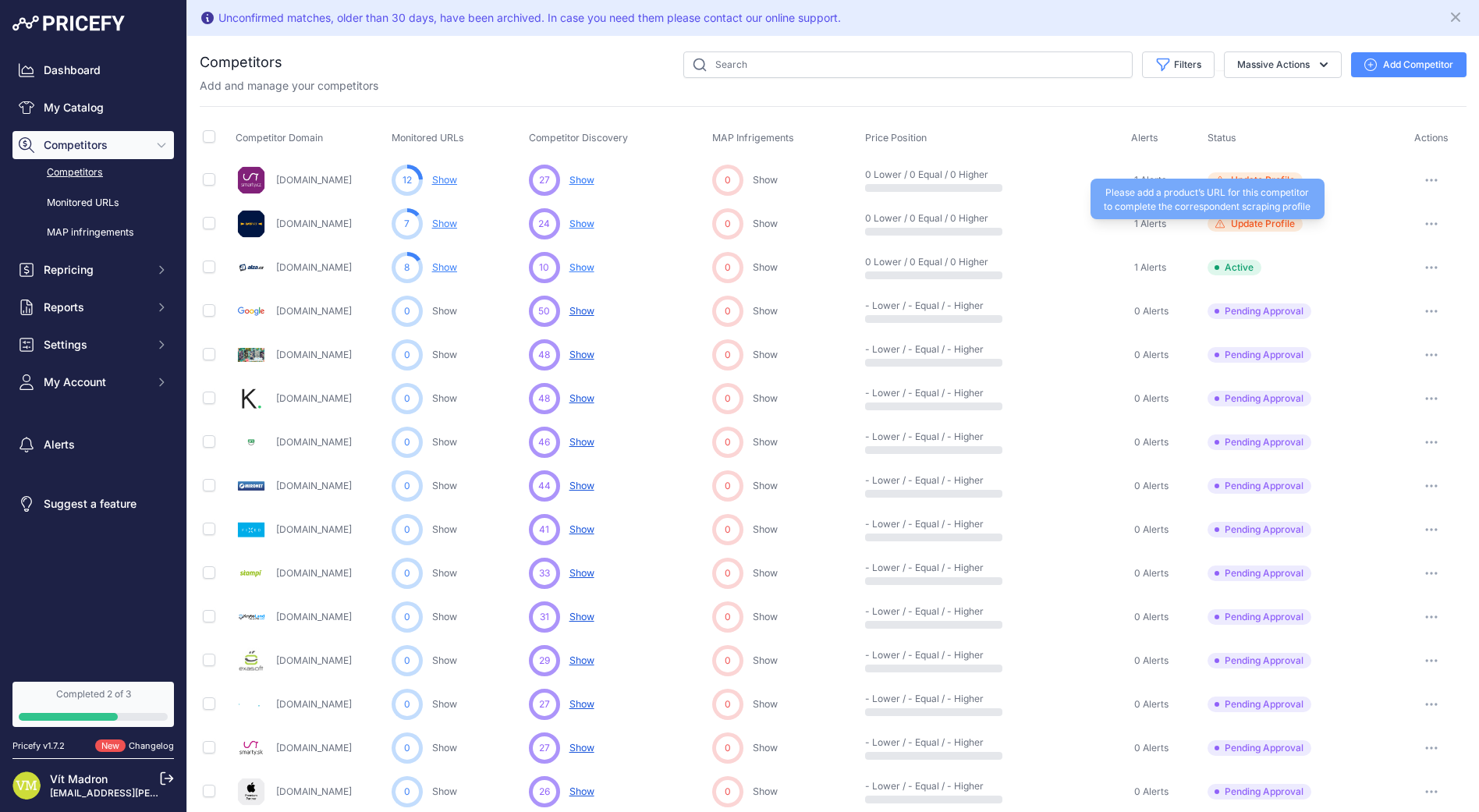
click at [1261, 221] on span "Update Profile" at bounding box center [1263, 224] width 64 height 13
click at [455, 184] on link "Show" at bounding box center [444, 179] width 25 height 12
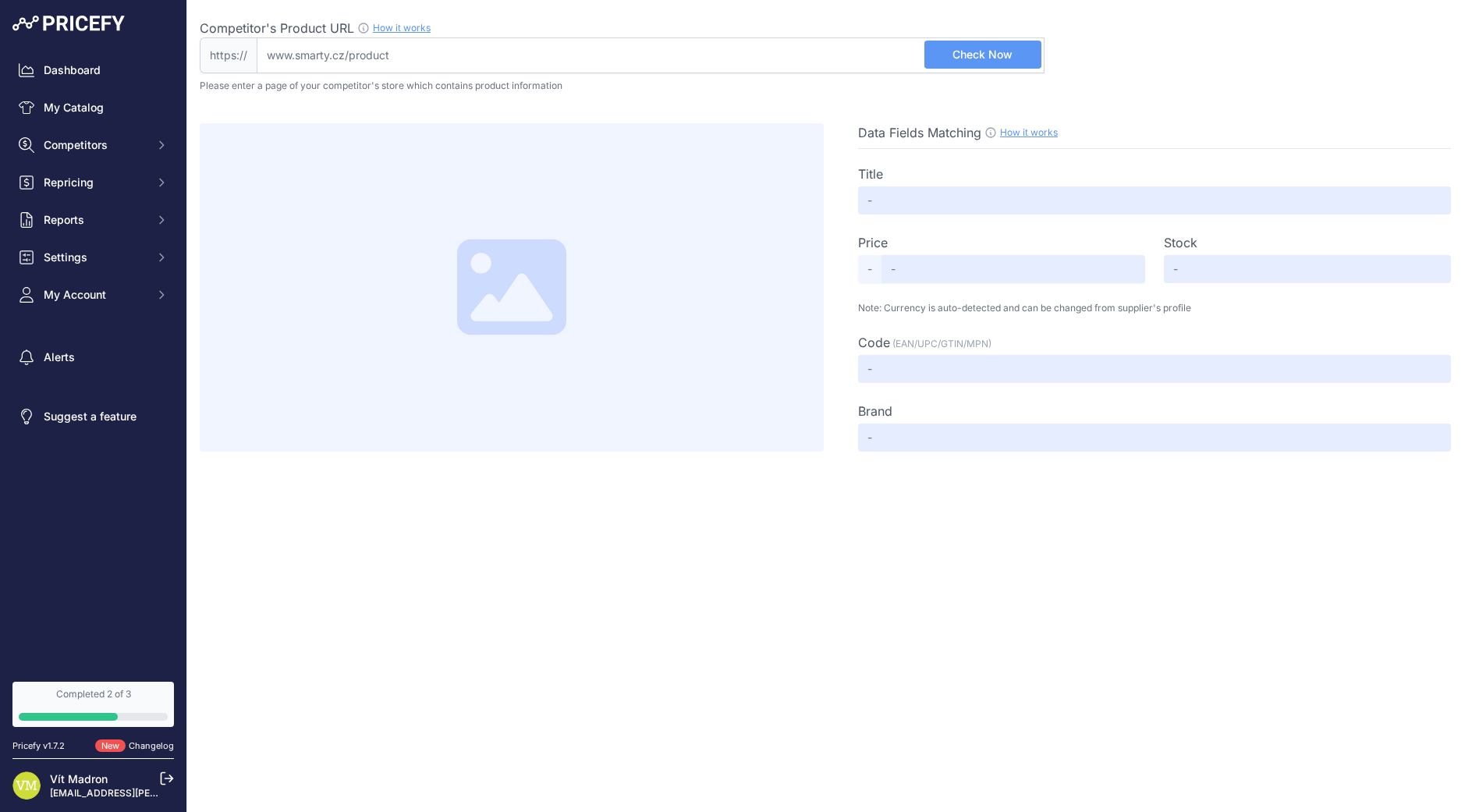
click at [658, 49] on input "Competitor's Product URL How it works In order to create your competitor's extr…" at bounding box center [651, 55] width 788 height 36
paste input "[URL][DOMAIN_NAME]"
drag, startPoint x: 303, startPoint y: 55, endPoint x: 157, endPoint y: 53, distance: 146.0
click at [156, 54] on div "Dashboard My Catalog Competitors Competitors Monitored URLs MAP infringements R…" at bounding box center [740, 406] width 1479 height 812
type input "[DOMAIN_NAME][URL]"
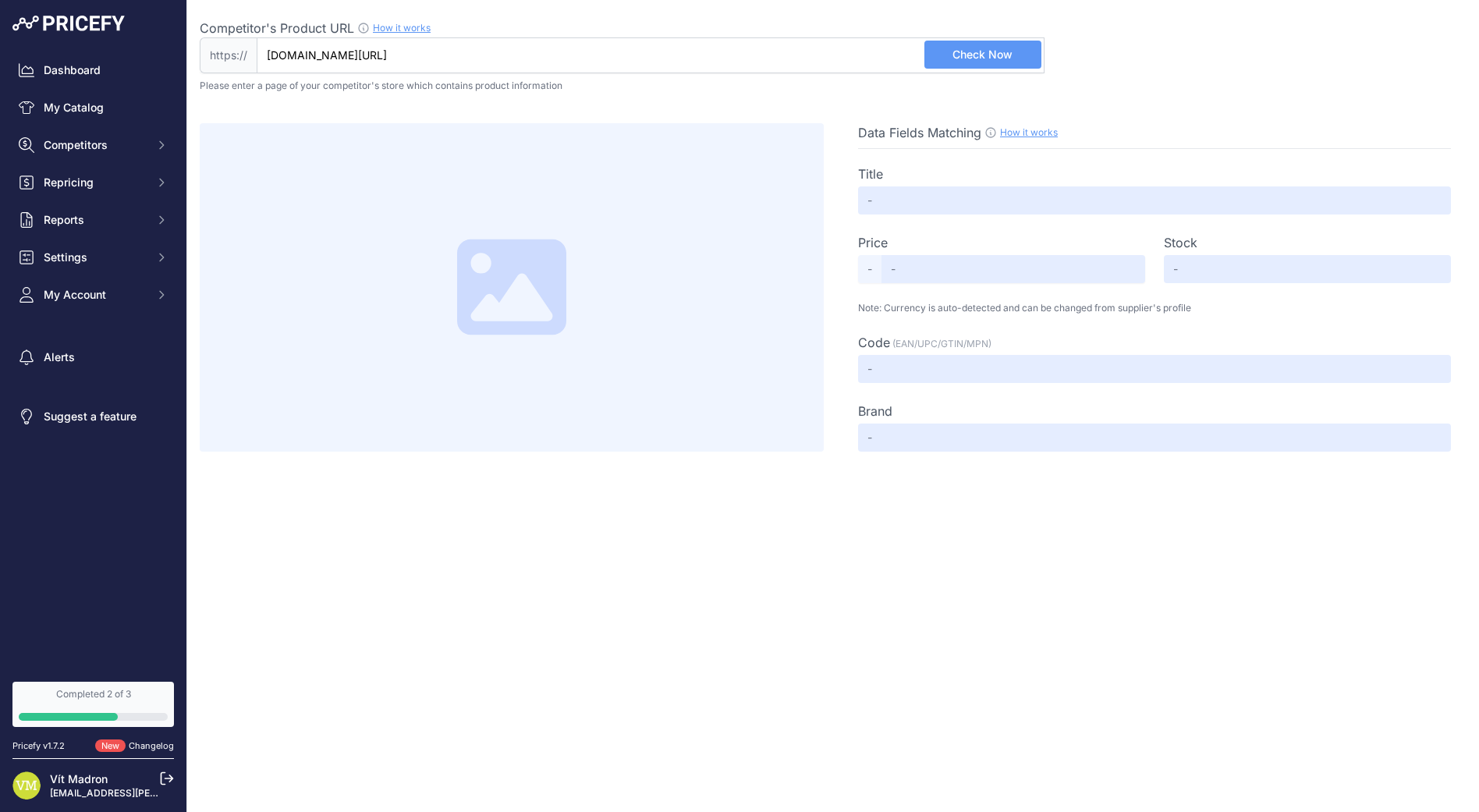
click at [1010, 61] on span "Check Now" at bounding box center [982, 54] width 60 height 16
type input "Příslušenství - [DOMAIN_NAME]"
type input "Not Found"
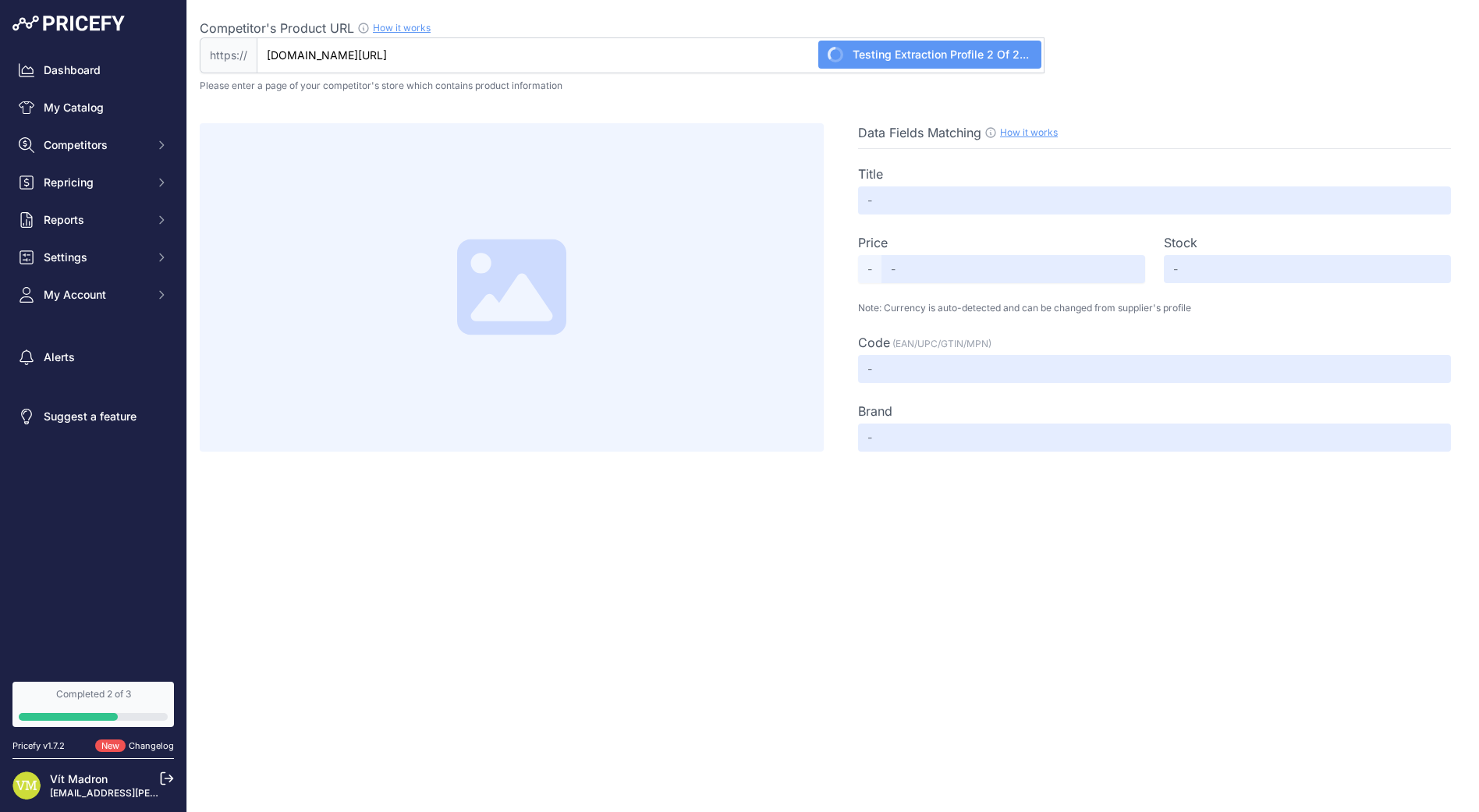
type input "Not Found"
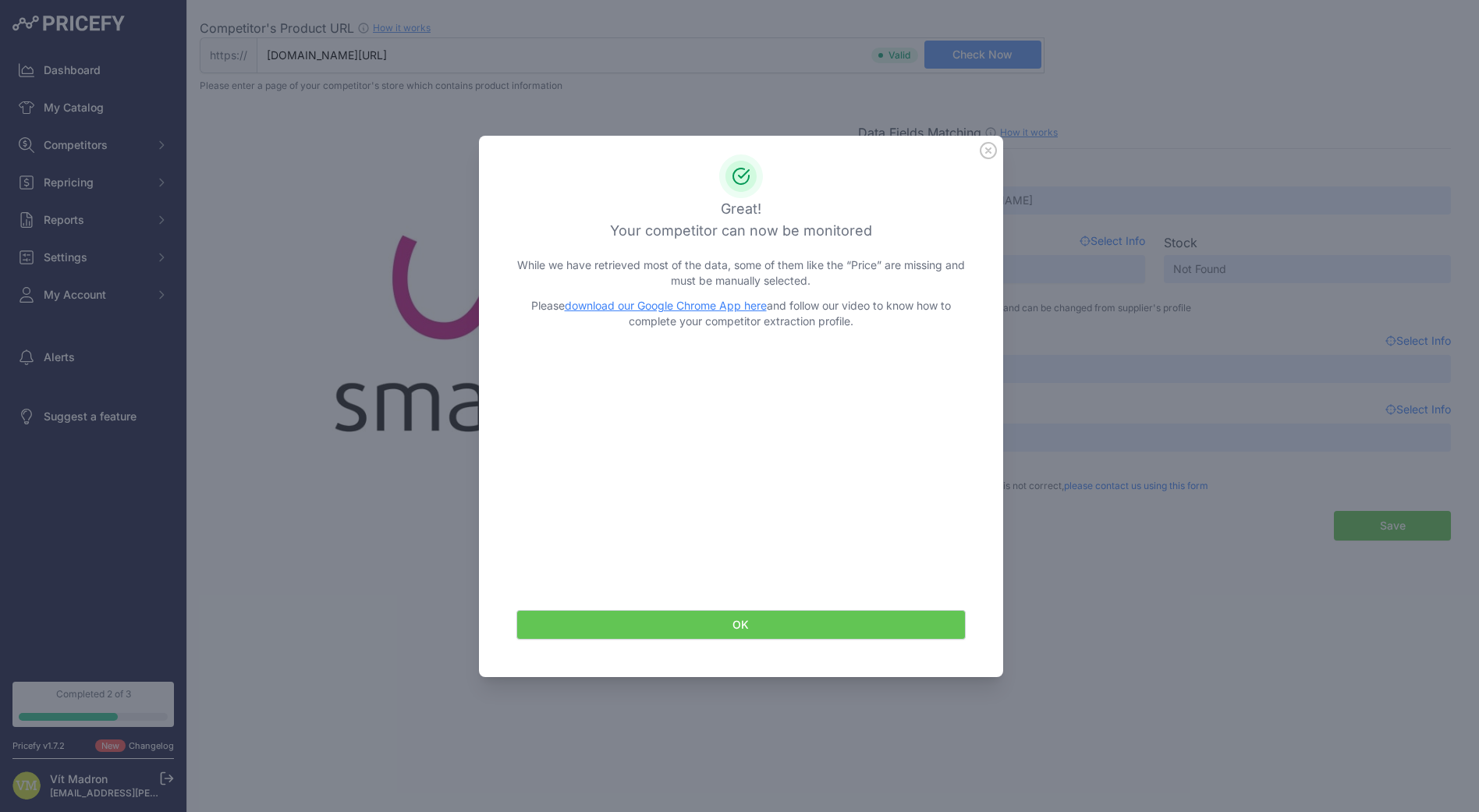
click at [862, 631] on button "OK" at bounding box center [740, 625] width 450 height 30
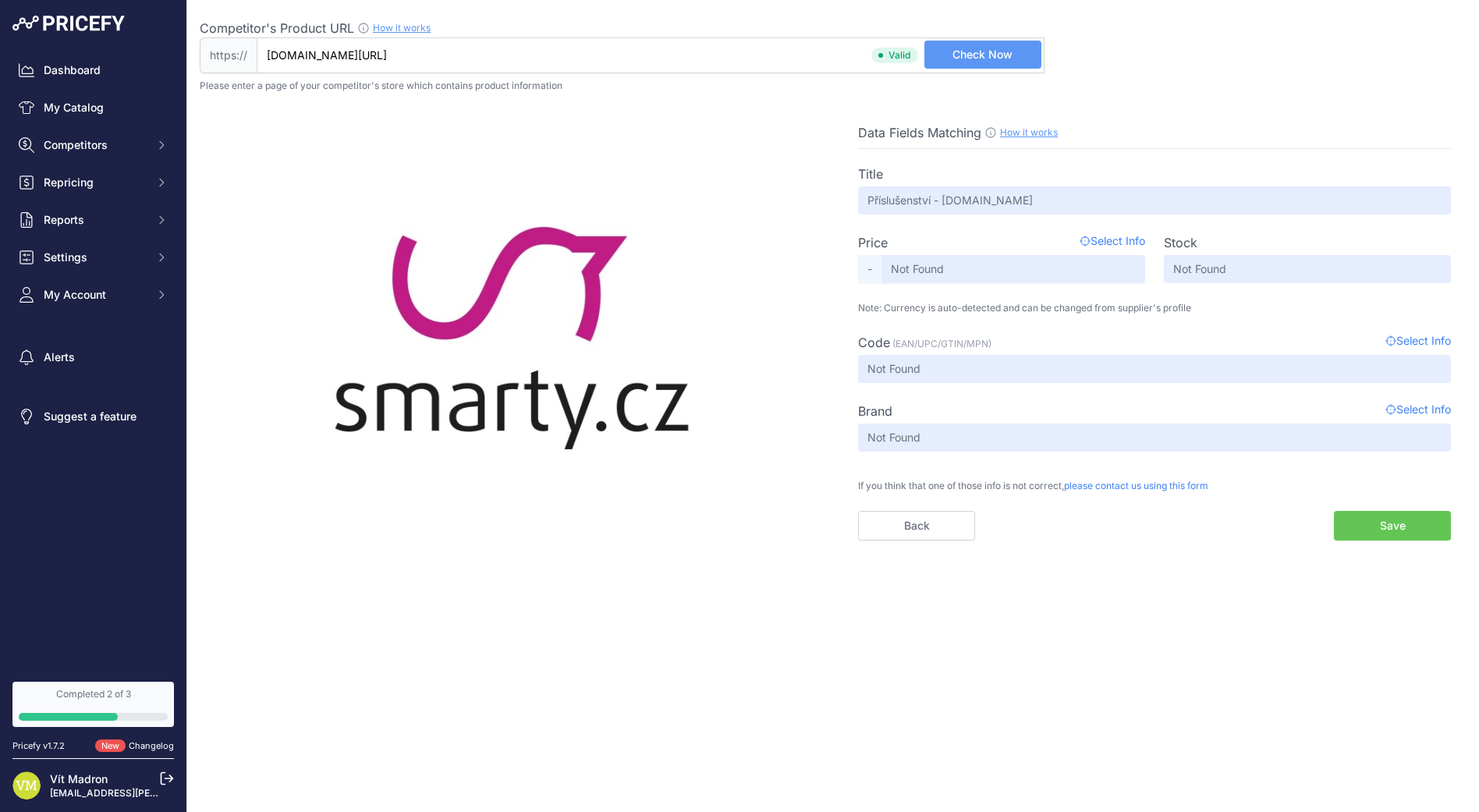
click at [1394, 526] on button "Save" at bounding box center [1392, 526] width 117 height 30
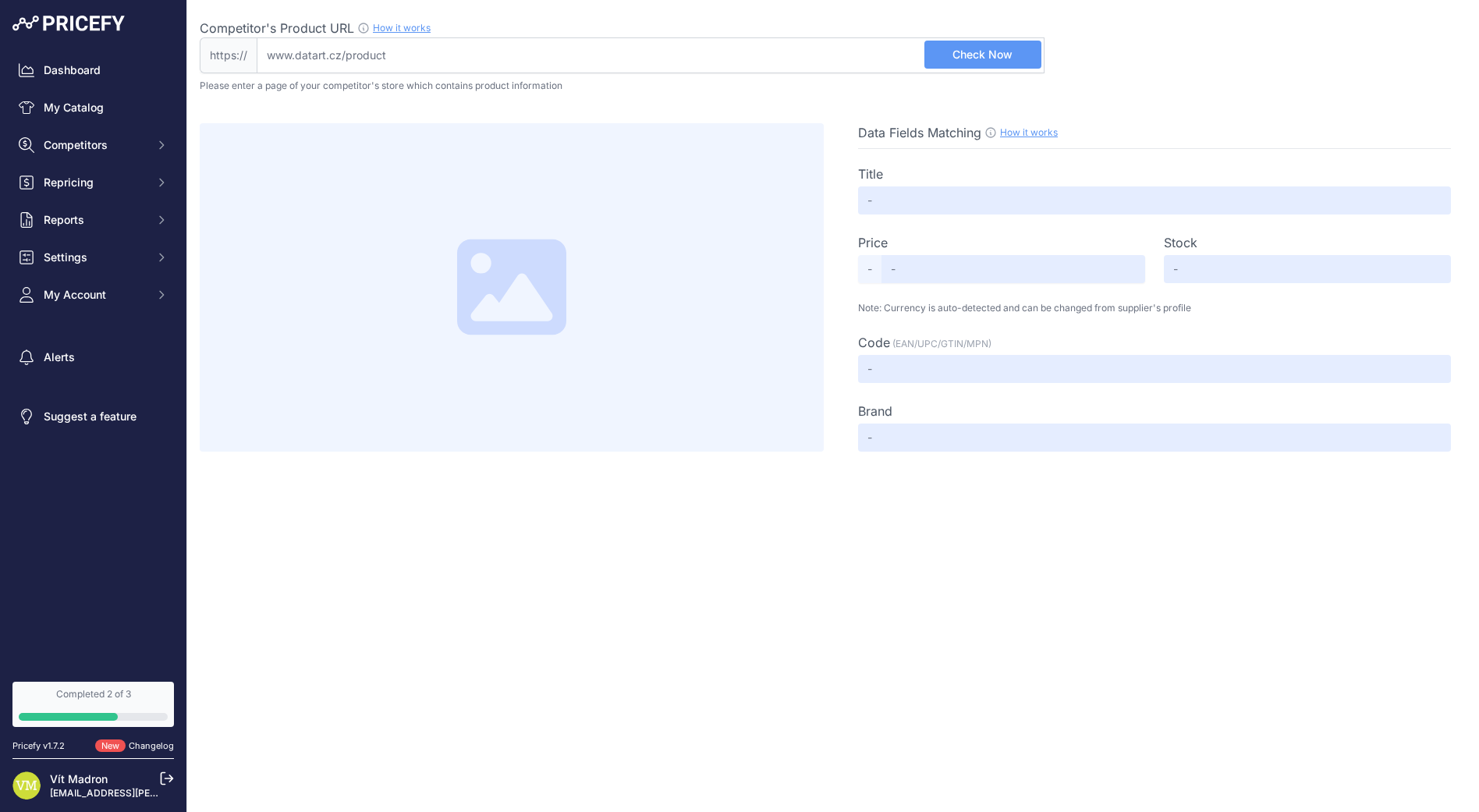
click at [437, 60] on input "Competitor's Product URL How it works In order to create your competitor's extr…" at bounding box center [651, 55] width 788 height 36
paste input "https://www.datart.cz/prislusenstvi-k-mobilnim-telefonum.html"
drag, startPoint x: 305, startPoint y: 54, endPoint x: 147, endPoint y: 48, distance: 158.1
click at [150, 50] on div "Dashboard My Catalog Competitors Competitors Monitored URLs MAP infringements R…" at bounding box center [740, 406] width 1479 height 812
type input "www.datart.cz/prislusenstvi-k-mobilnim-telefonum.html"
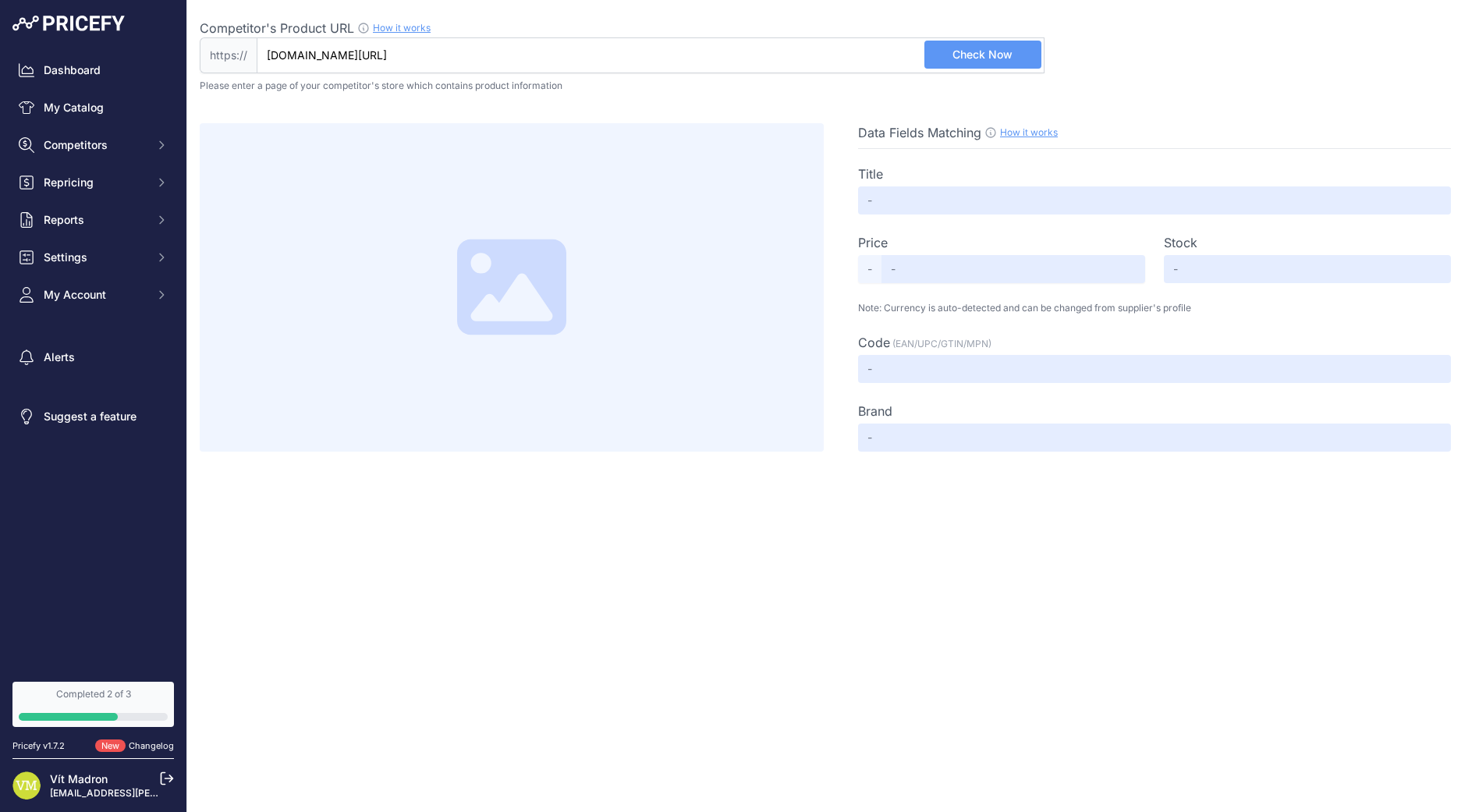
click at [1001, 42] on button "Check Now" at bounding box center [982, 54] width 117 height 28
type input "Příslušenství k mobilním telefonům | DATART"
type input "Not Found"
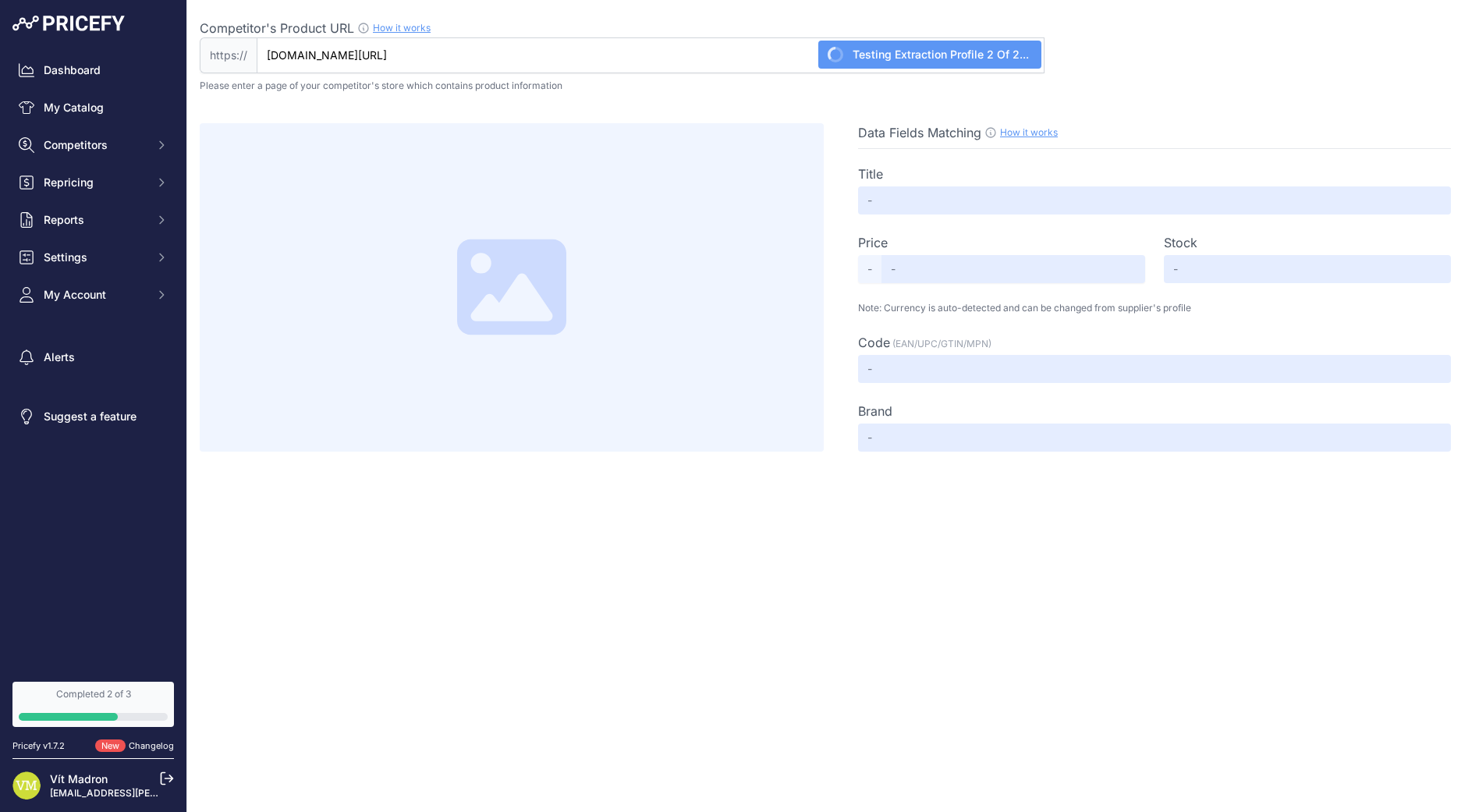
type input "Not Found"
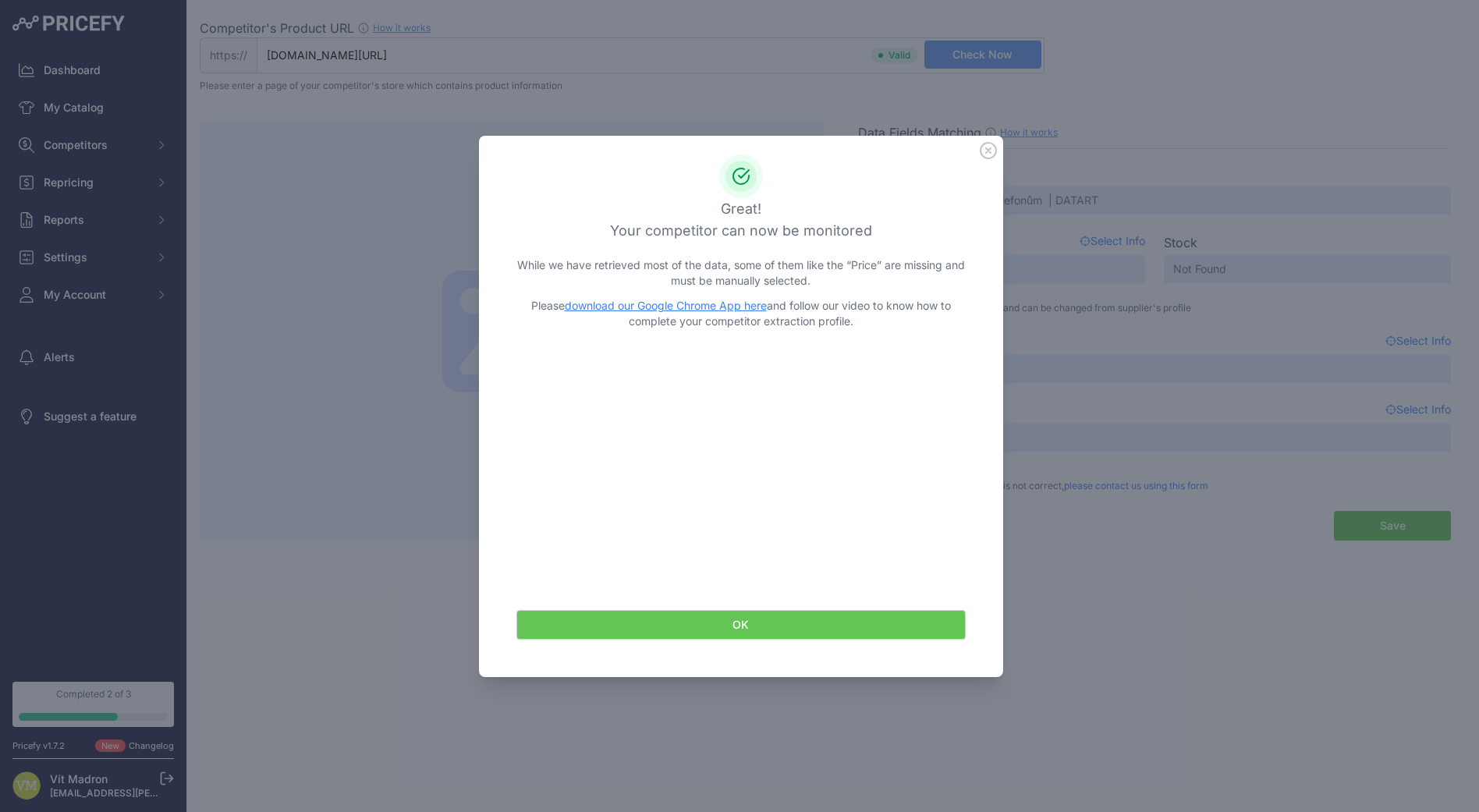
click at [858, 628] on button "OK" at bounding box center [740, 625] width 450 height 30
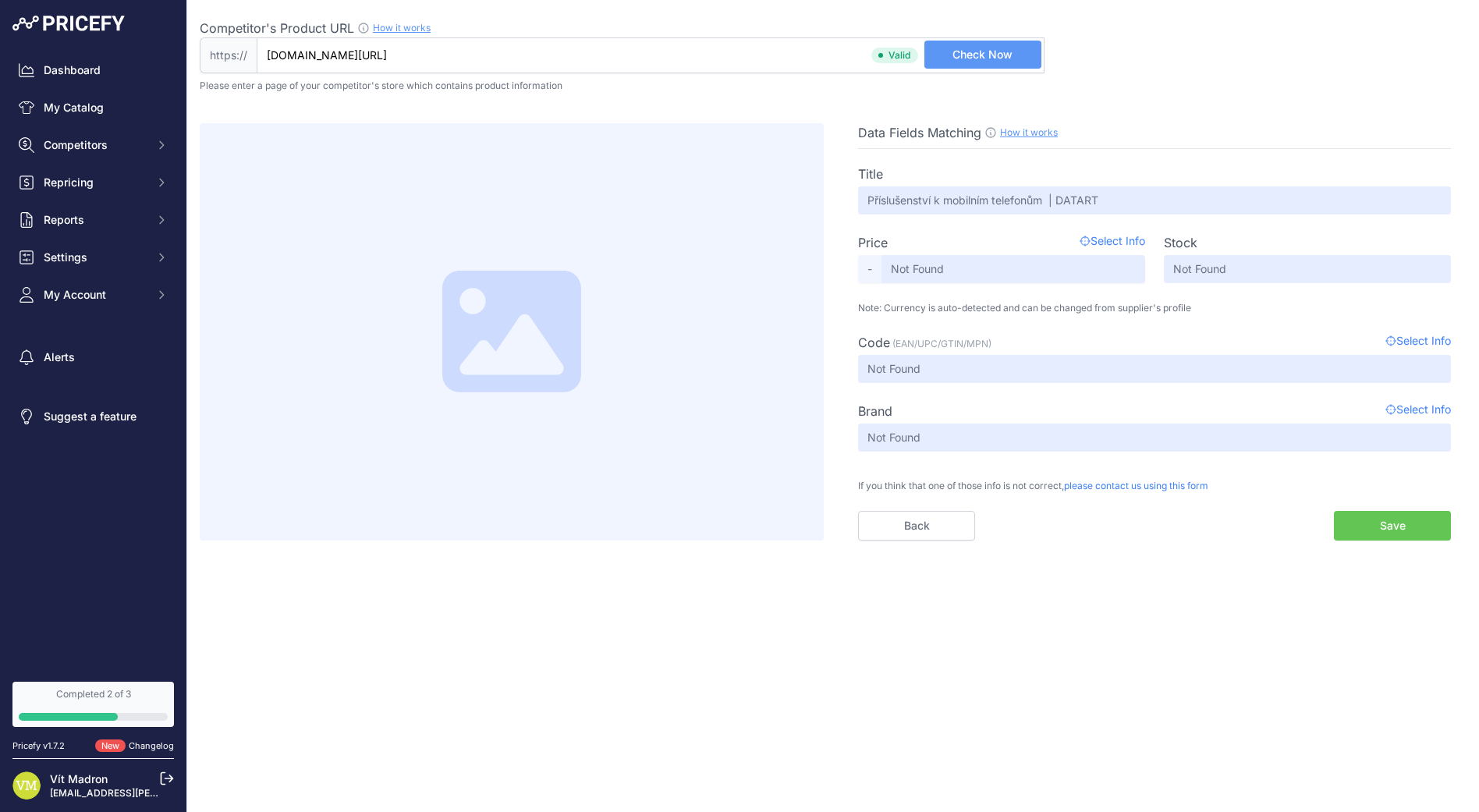
click at [1398, 531] on button "Save" at bounding box center [1392, 526] width 117 height 30
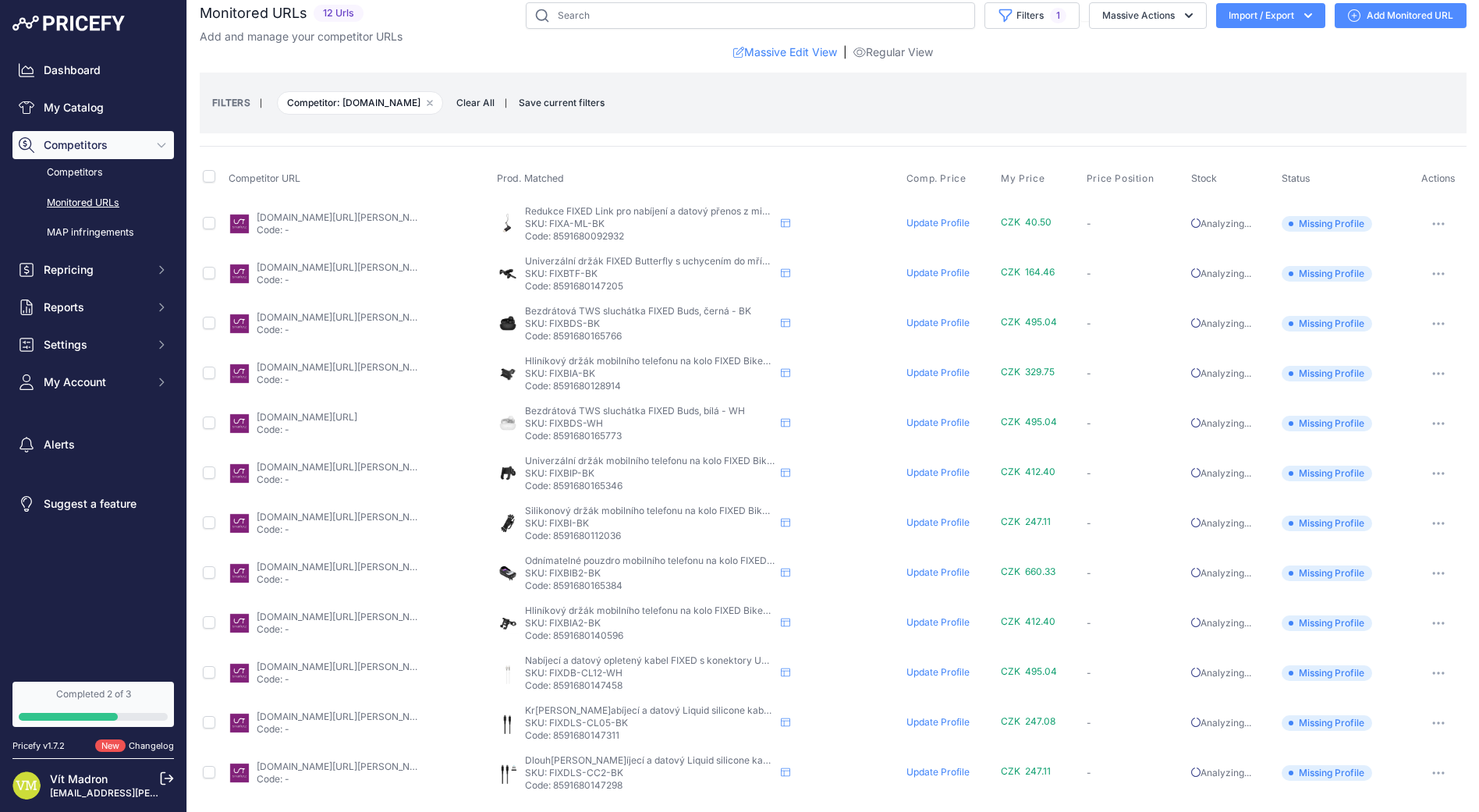
scroll to position [15, 0]
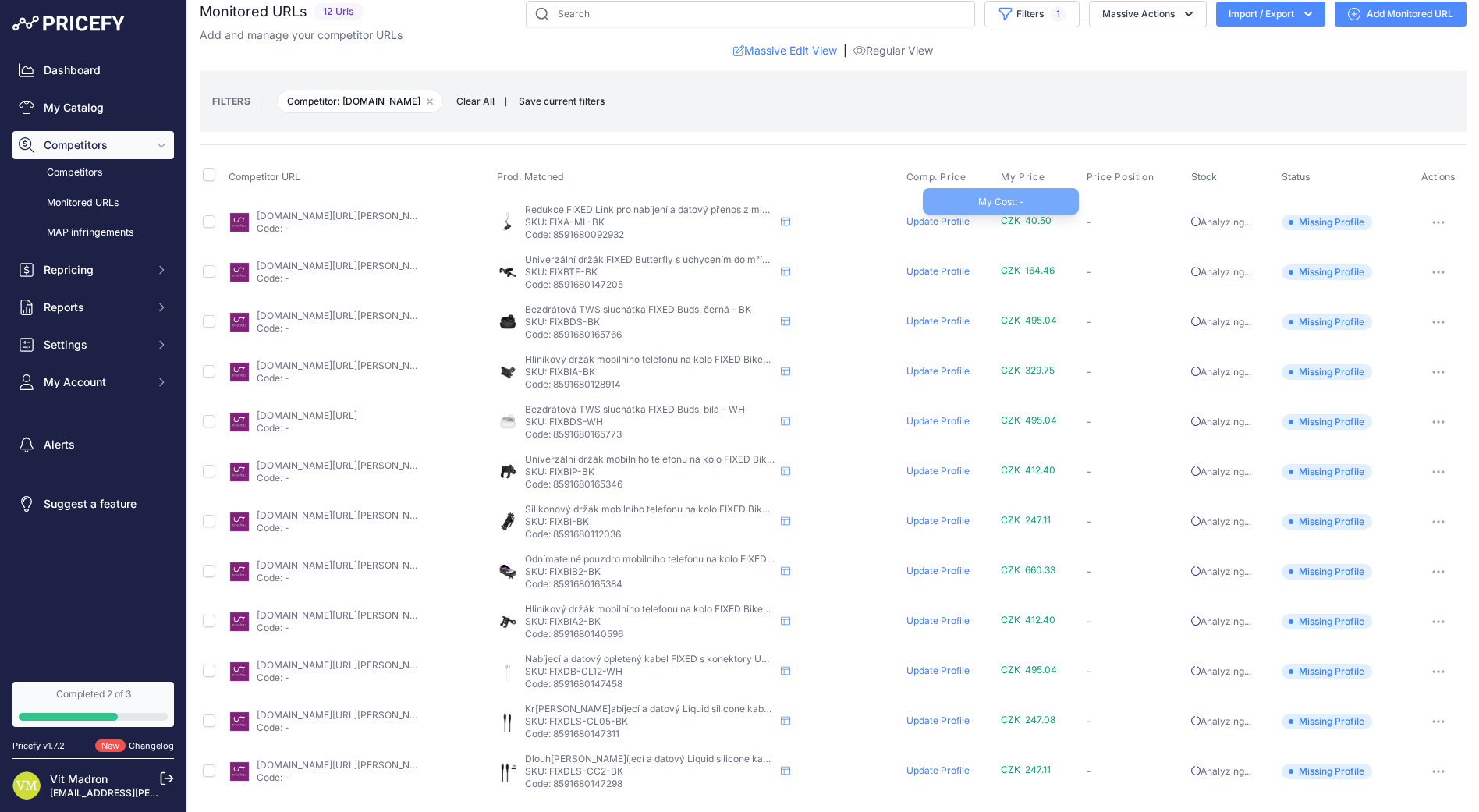
click at [1030, 221] on span "CZK 40.50" at bounding box center [1026, 220] width 51 height 12
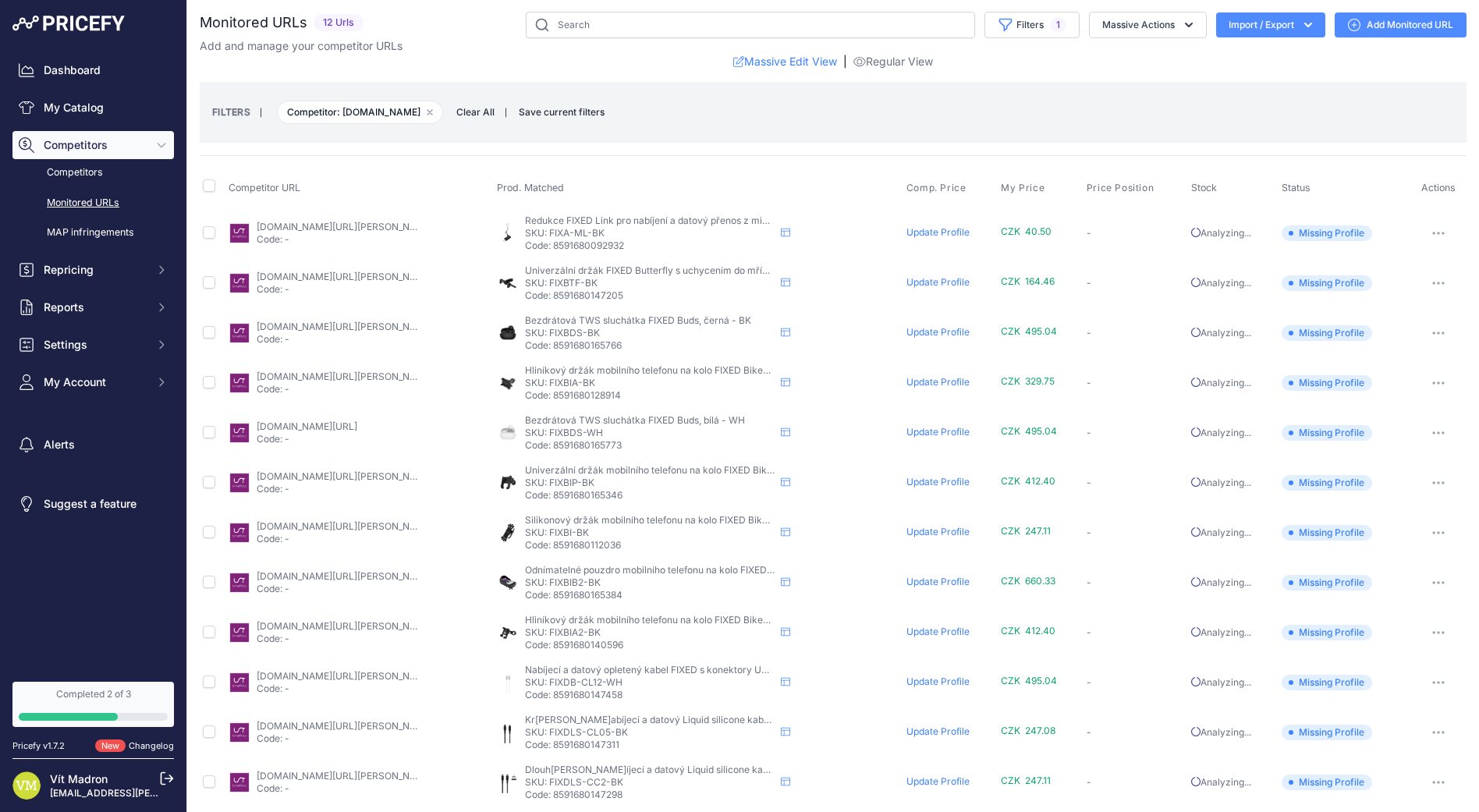
scroll to position [0, 0]
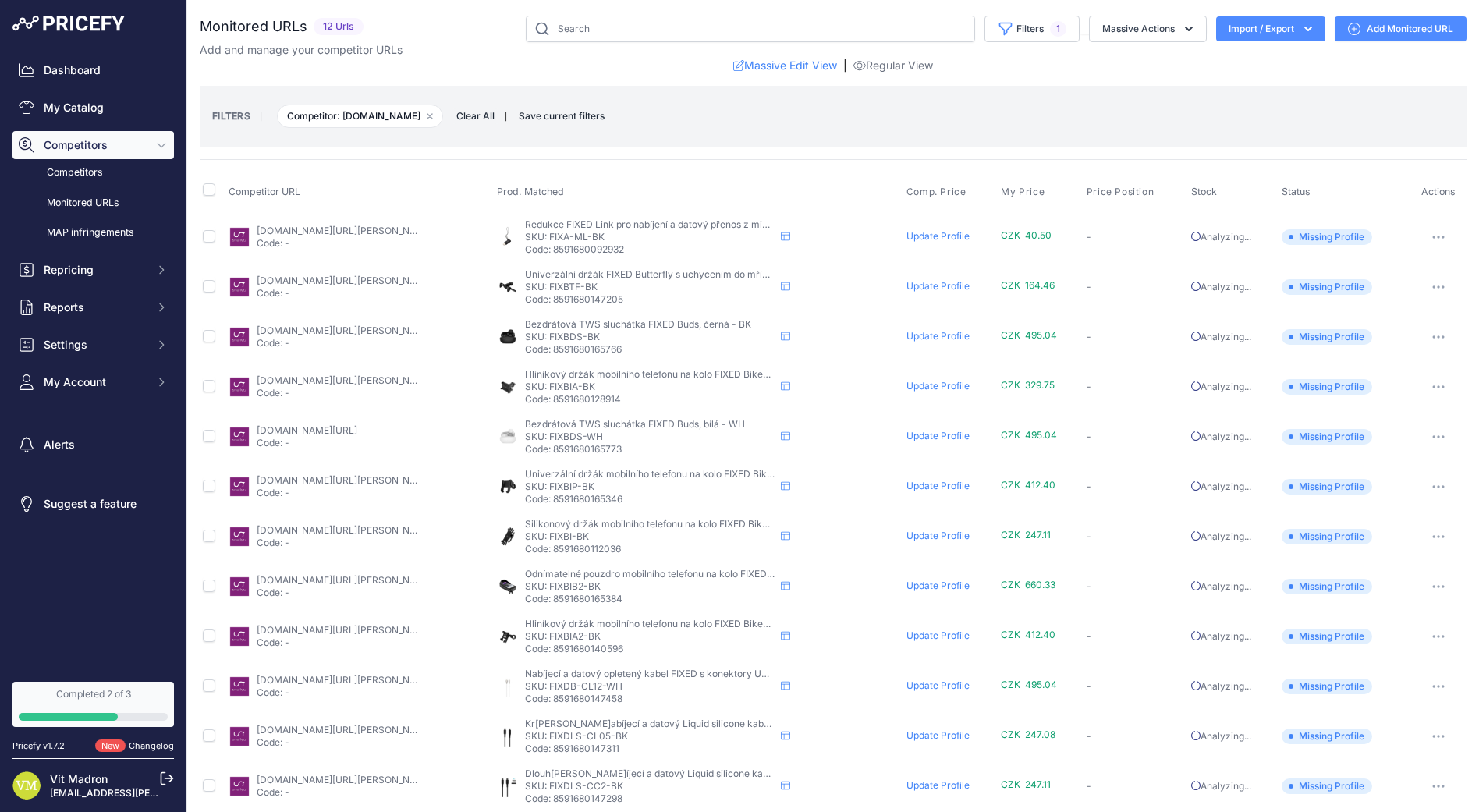
click at [100, 142] on span "Competitors" at bounding box center [94, 145] width 102 height 16
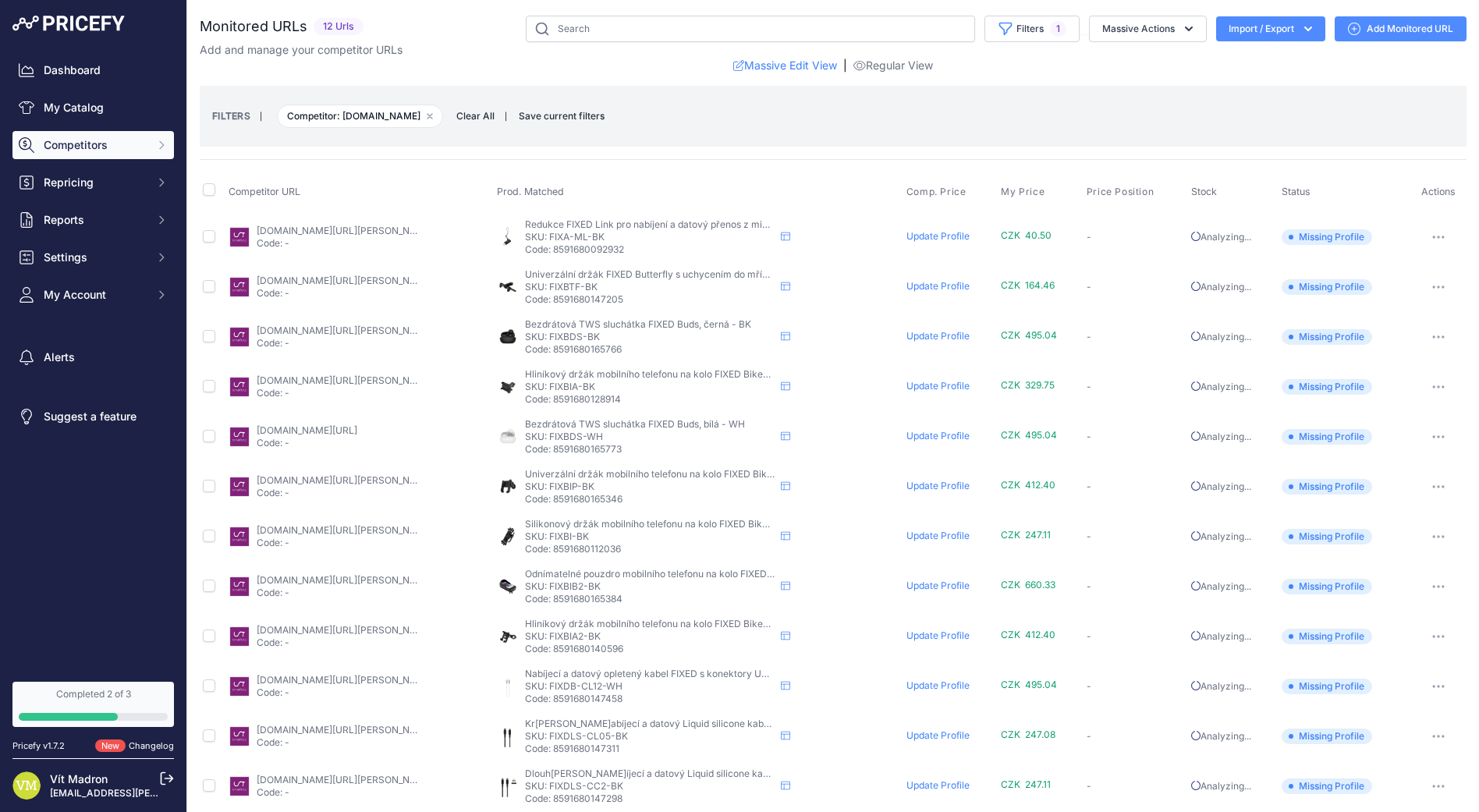
click at [74, 147] on span "Competitors" at bounding box center [94, 145] width 102 height 16
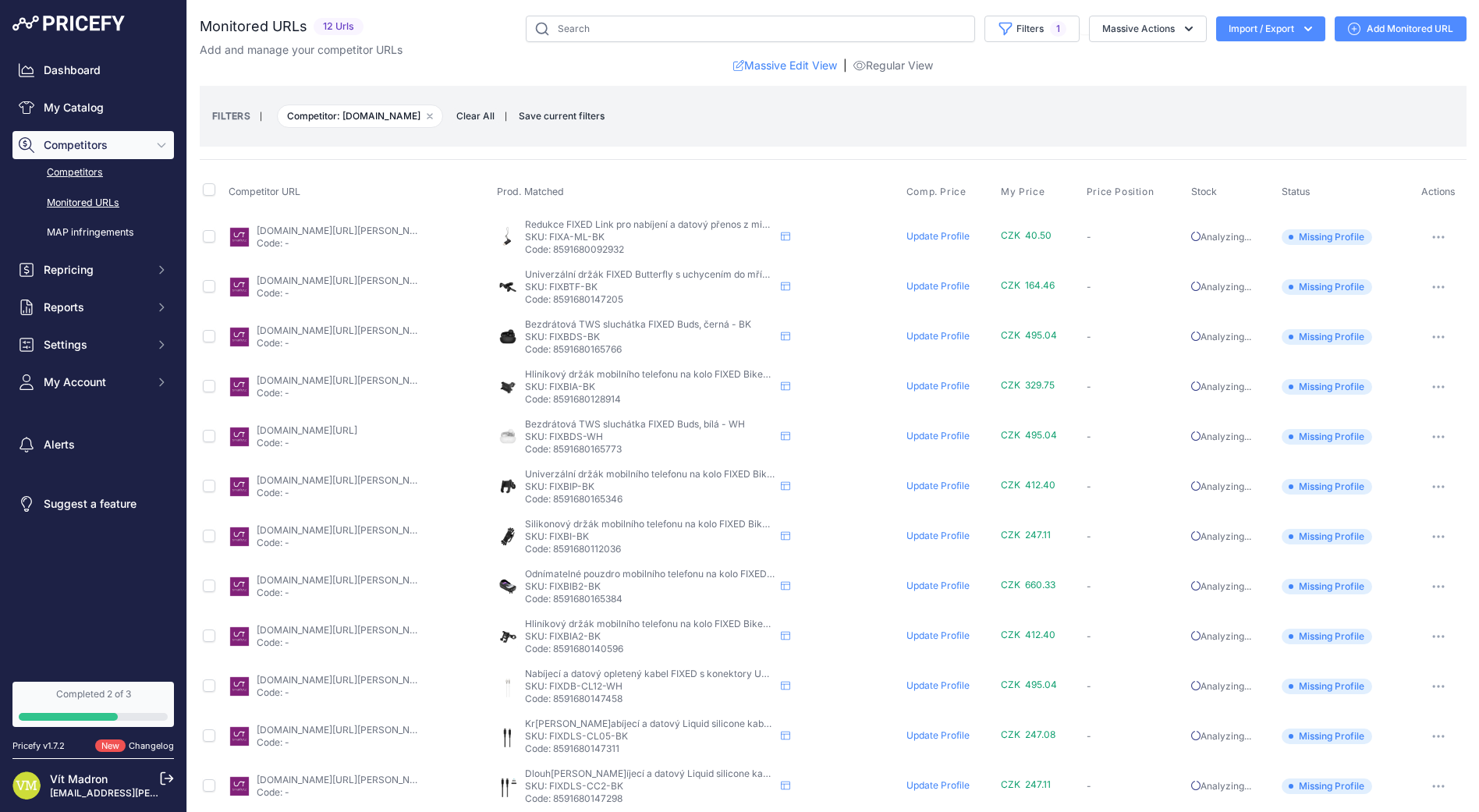
click at [93, 179] on link "Competitors" at bounding box center [93, 173] width 162 height 28
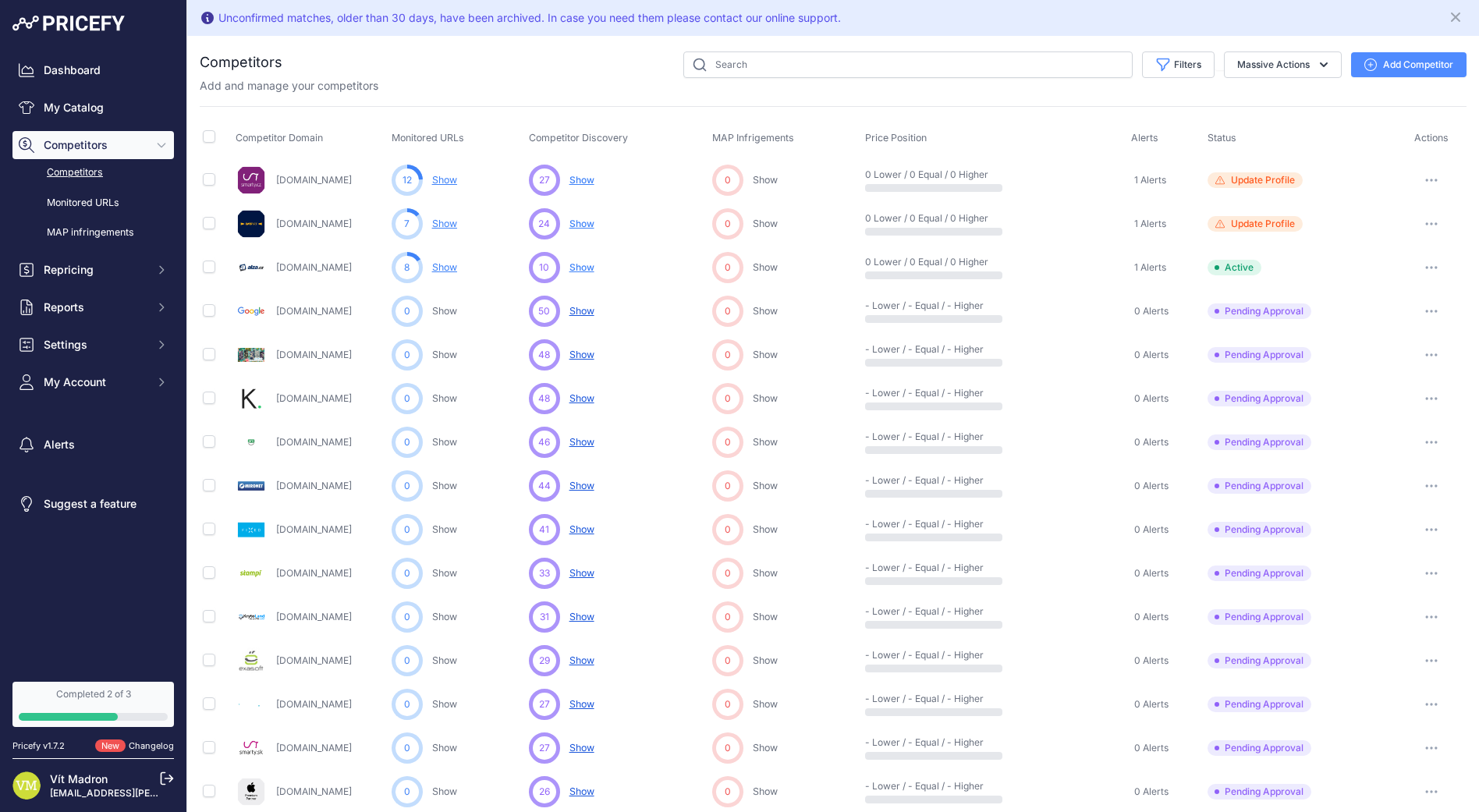
click at [576, 312] on span "Show" at bounding box center [582, 310] width 25 height 12
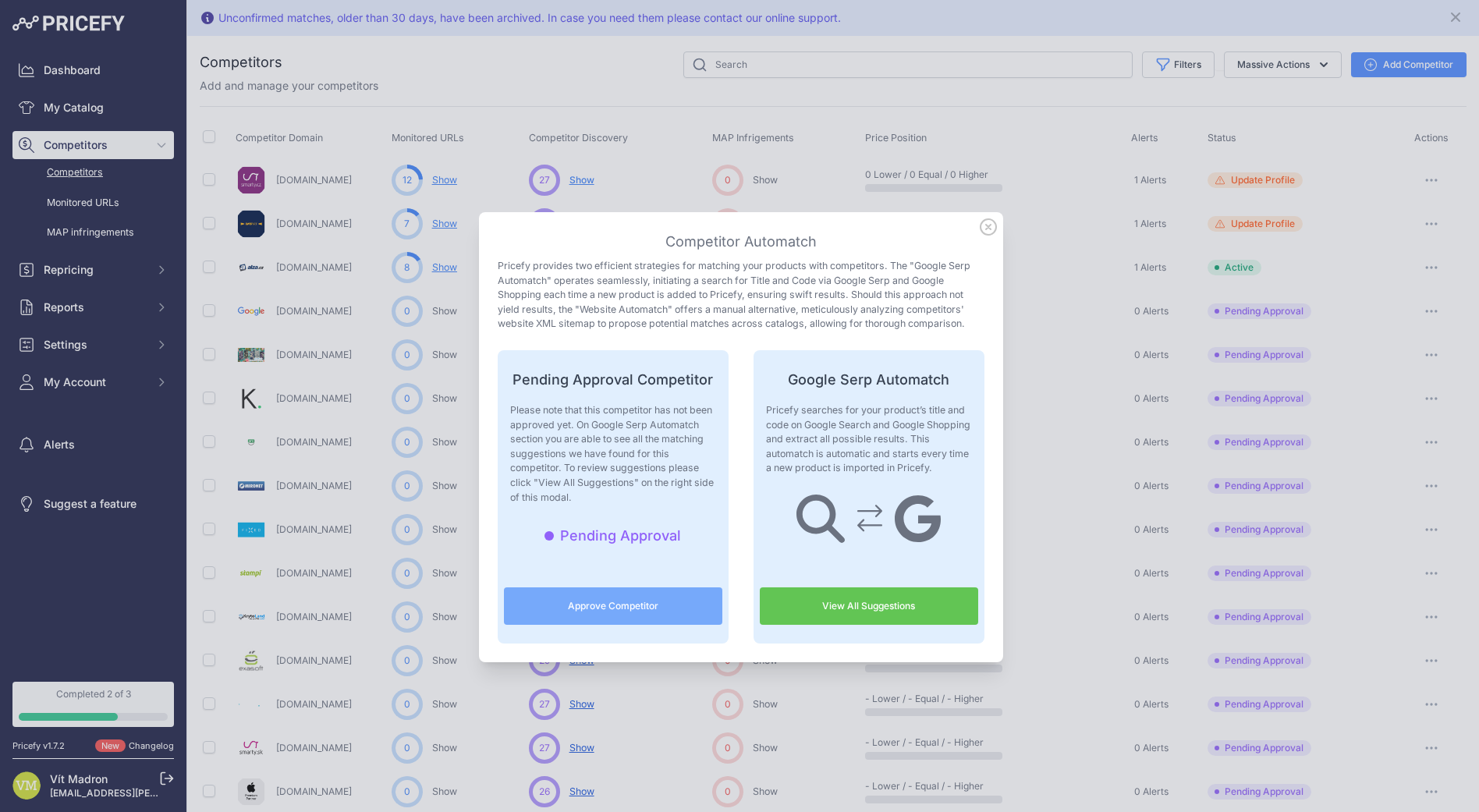
click at [983, 229] on icon at bounding box center [988, 227] width 18 height 18
